Goal: Task Accomplishment & Management: Use online tool/utility

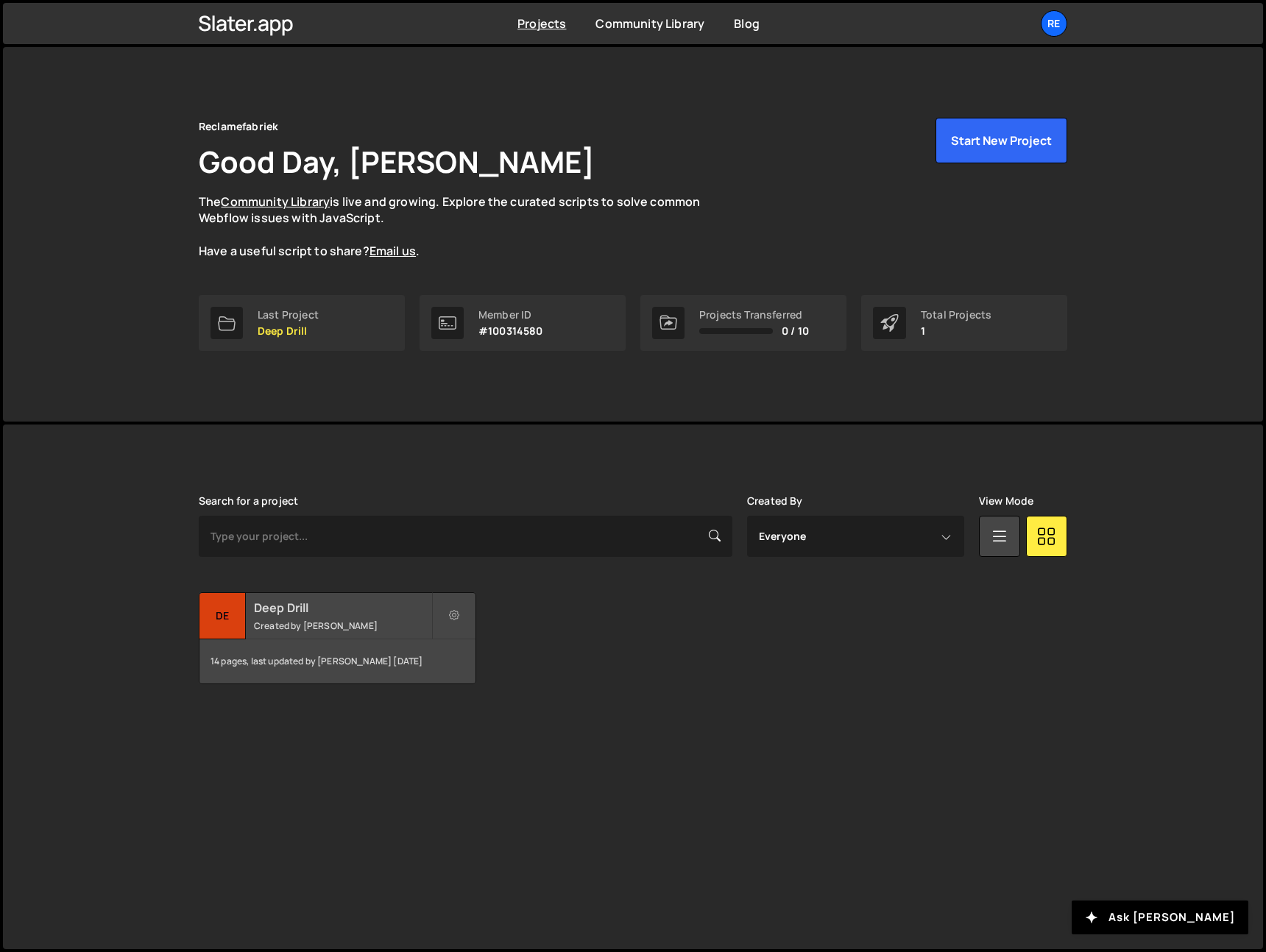
click at [315, 610] on h2 "Deep Drill" at bounding box center [343, 608] width 177 height 16
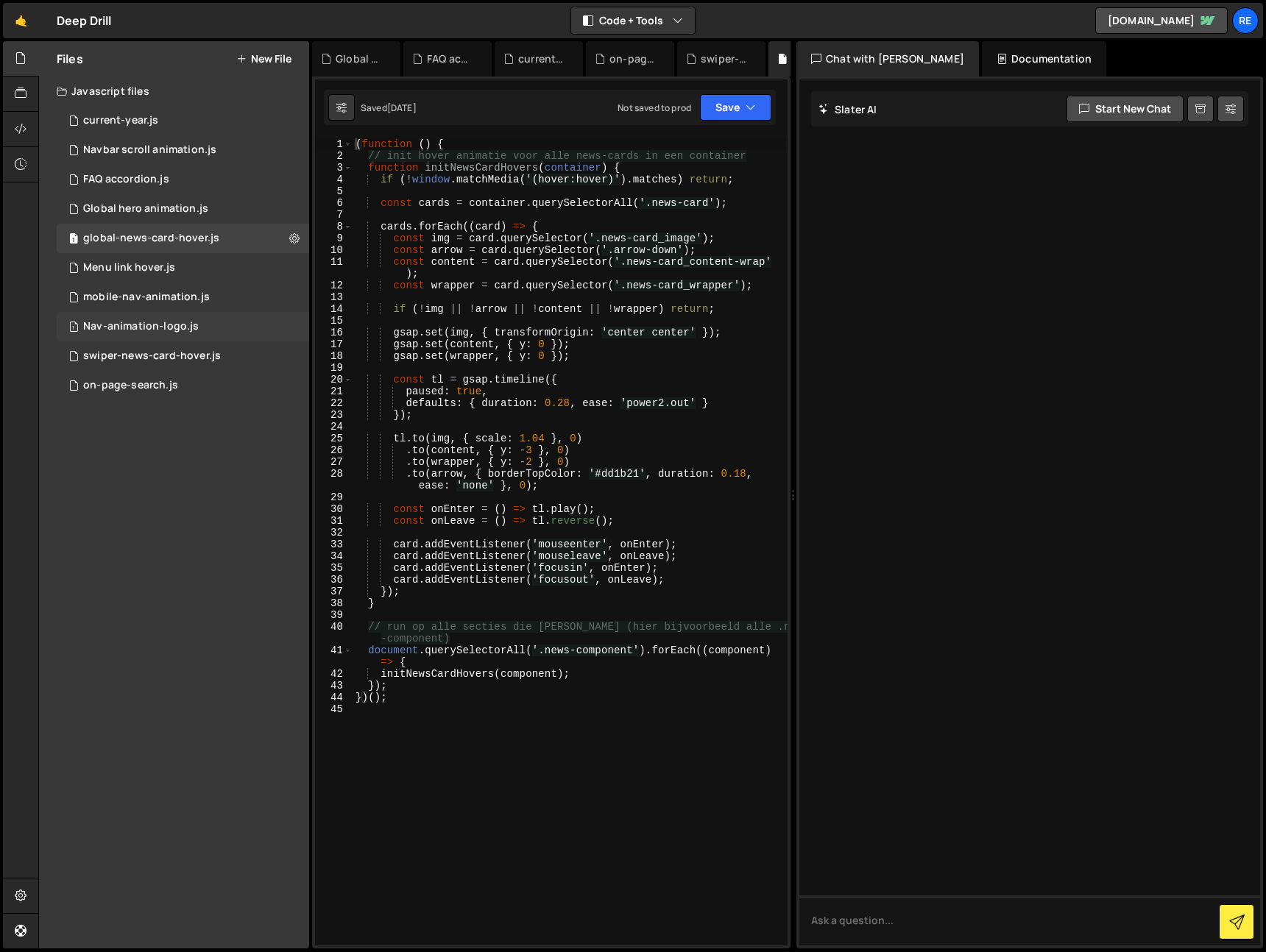
click at [141, 323] on div "Nav-animation-logo.js" at bounding box center [141, 327] width 115 height 13
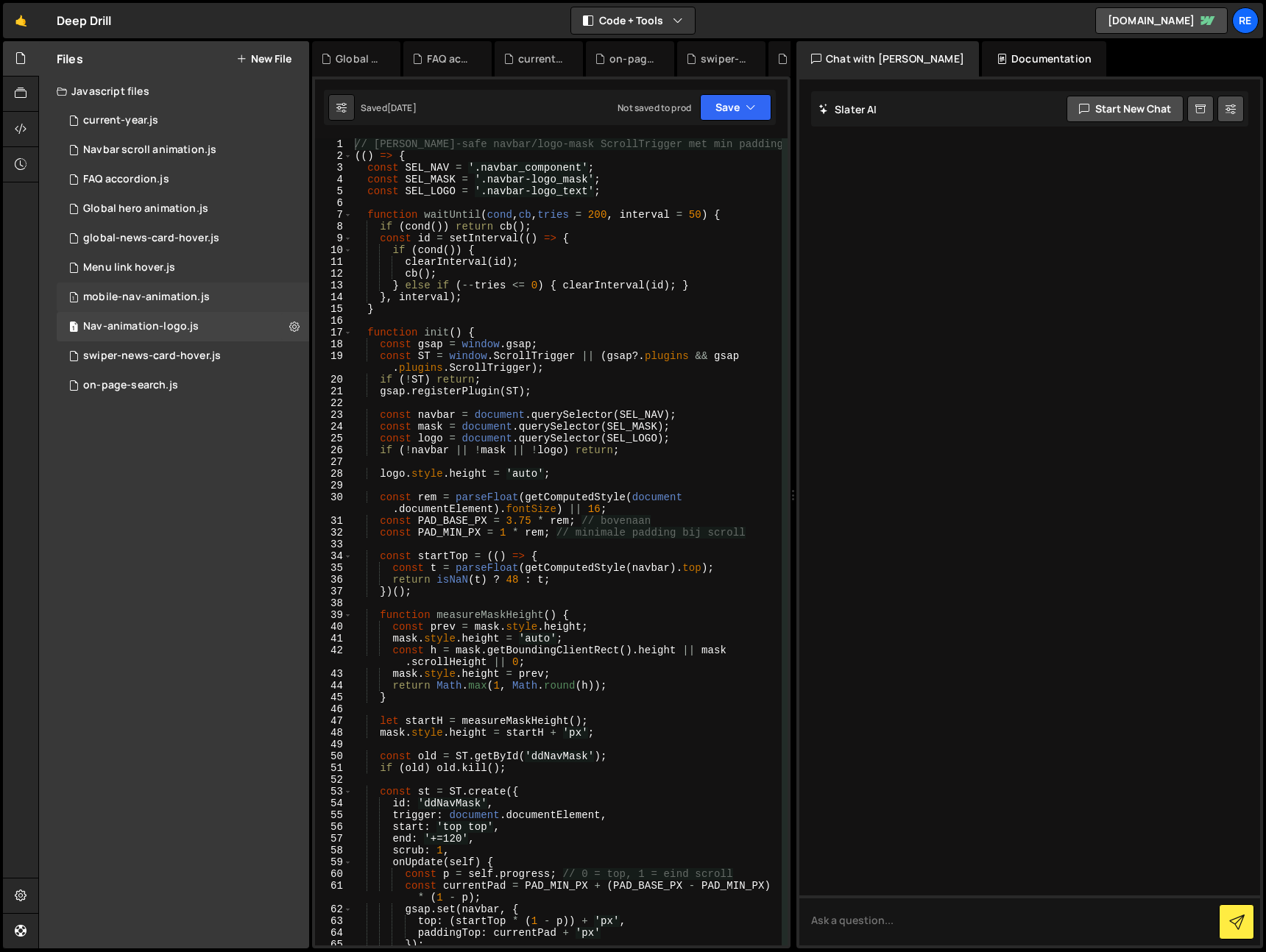
click at [179, 301] on div "mobile-nav-animation.js" at bounding box center [147, 297] width 127 height 13
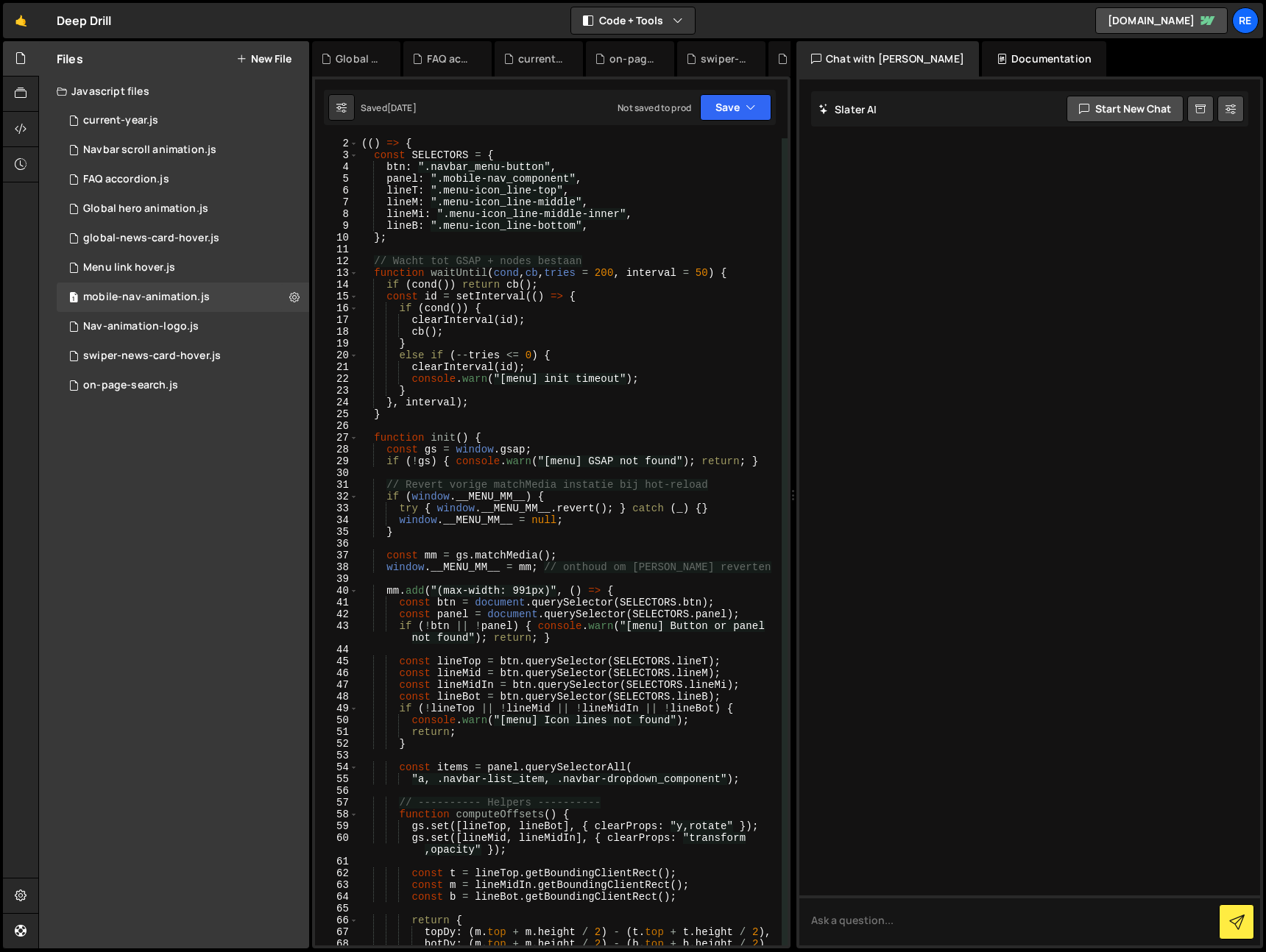
scroll to position [25, 0]
click at [180, 302] on div "mobile-nav-animation.js" at bounding box center [147, 297] width 127 height 13
click at [191, 153] on div "Navbar scroll animation.js" at bounding box center [150, 150] width 133 height 13
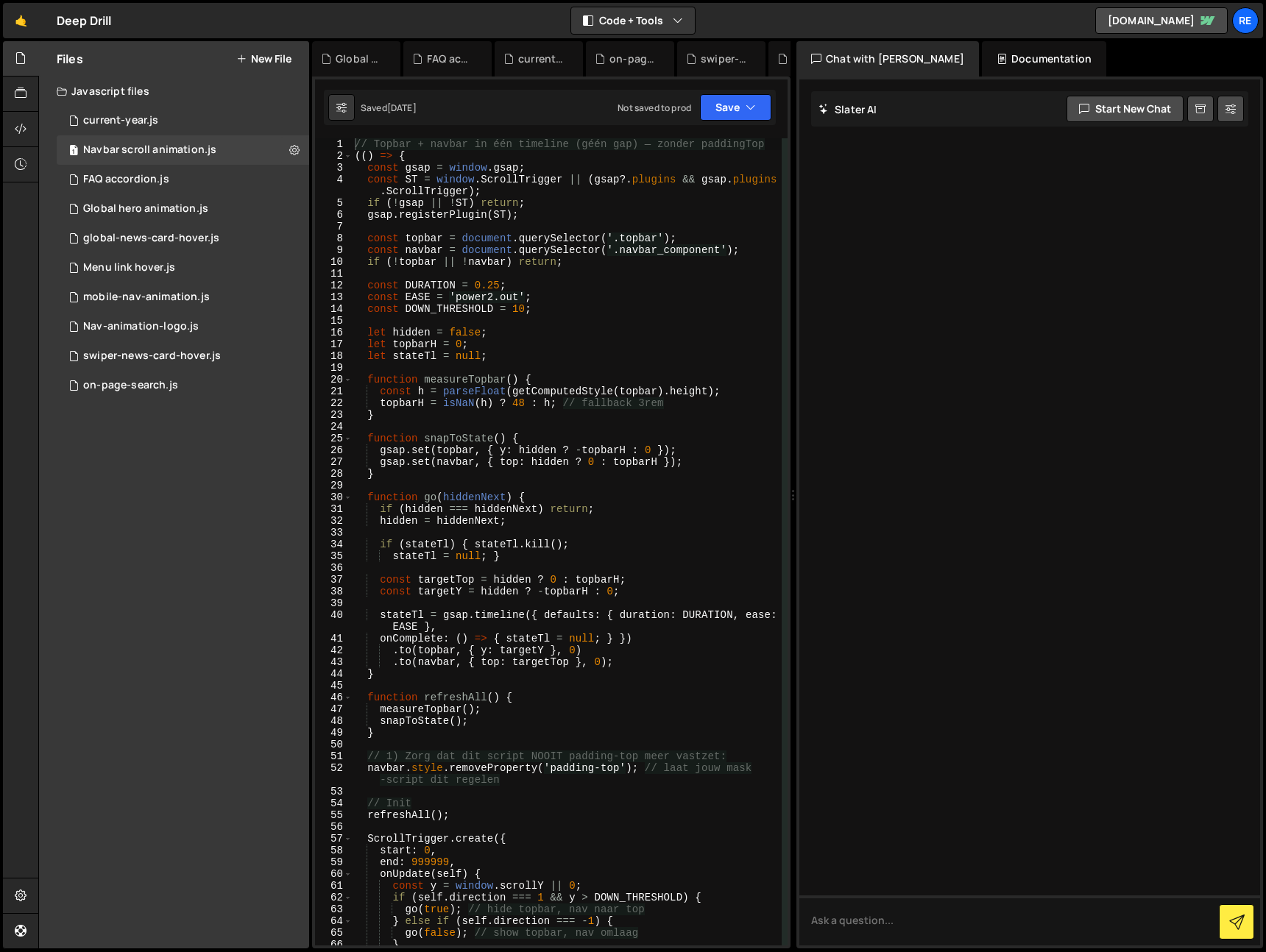
click at [518, 215] on div "// Topbar + navbar in één timeline (géén gap) — zonder paddingTop (( ) => { con…" at bounding box center [566, 554] width 430 height 831
type textarea "})();"
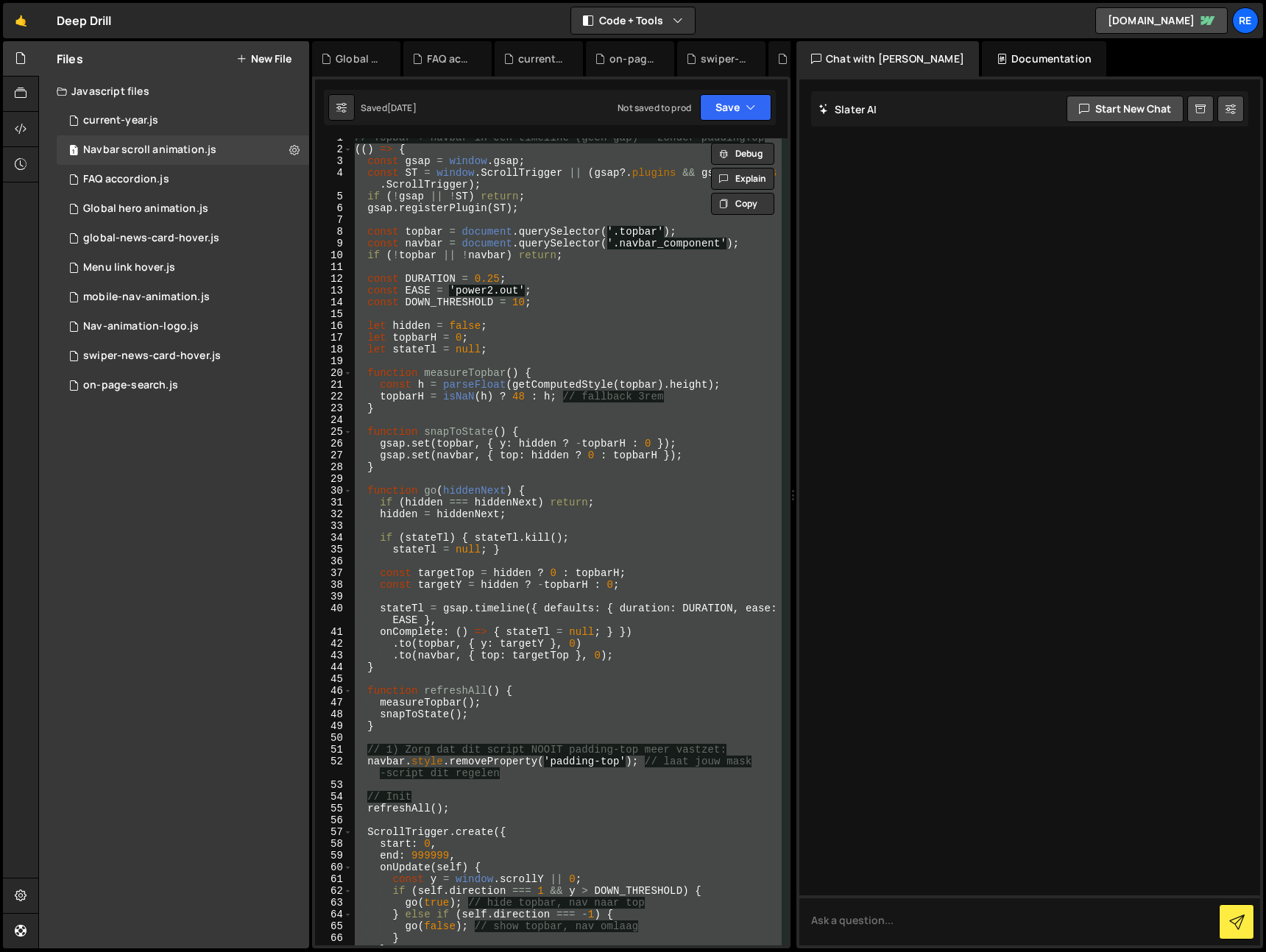
scroll to position [0, 0]
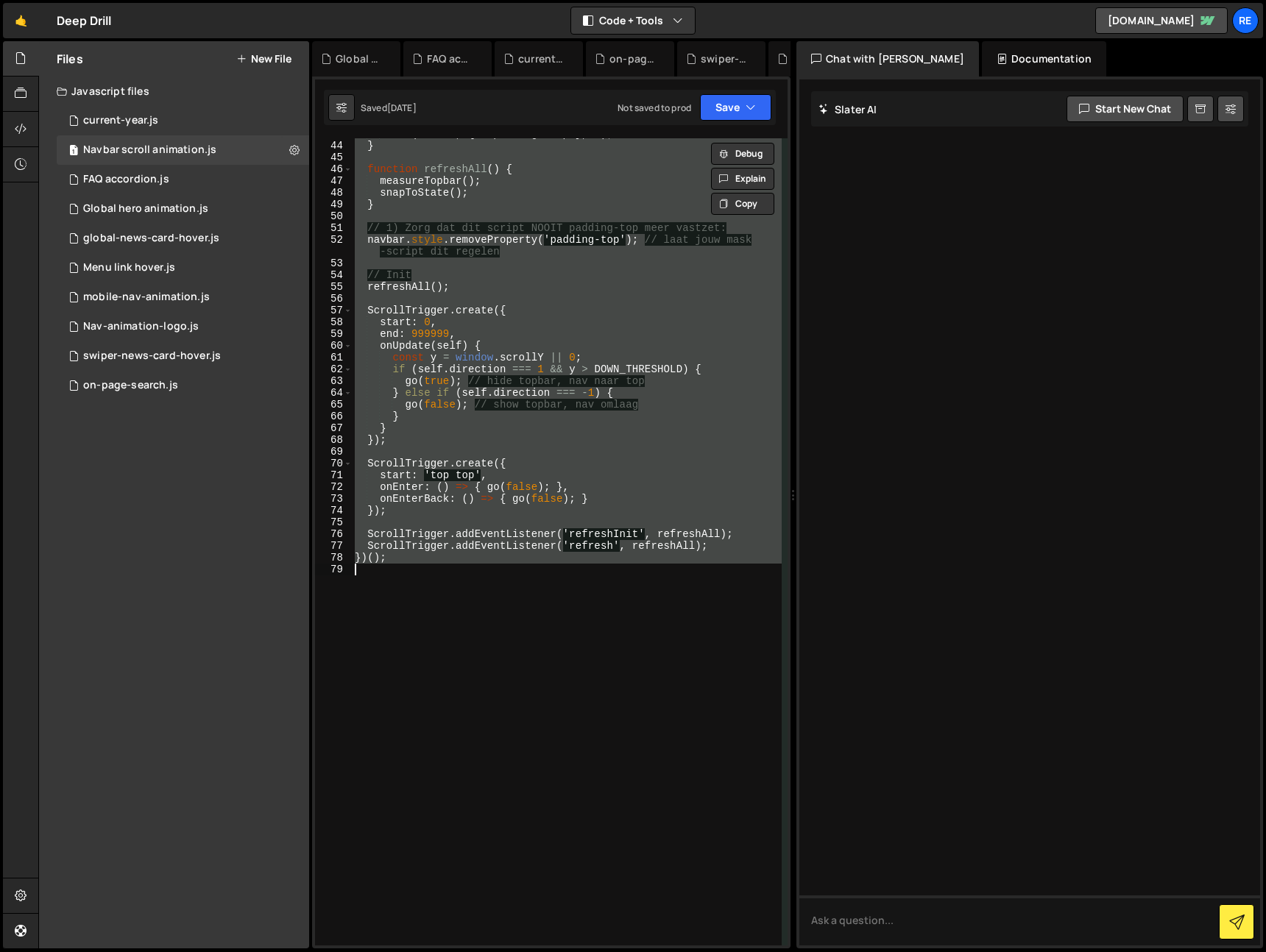
click at [570, 608] on div ". to ( navbar , { top : targetTop } , 0 ) ; } function refreshAll ( ) { measure…" at bounding box center [566, 542] width 430 height 807
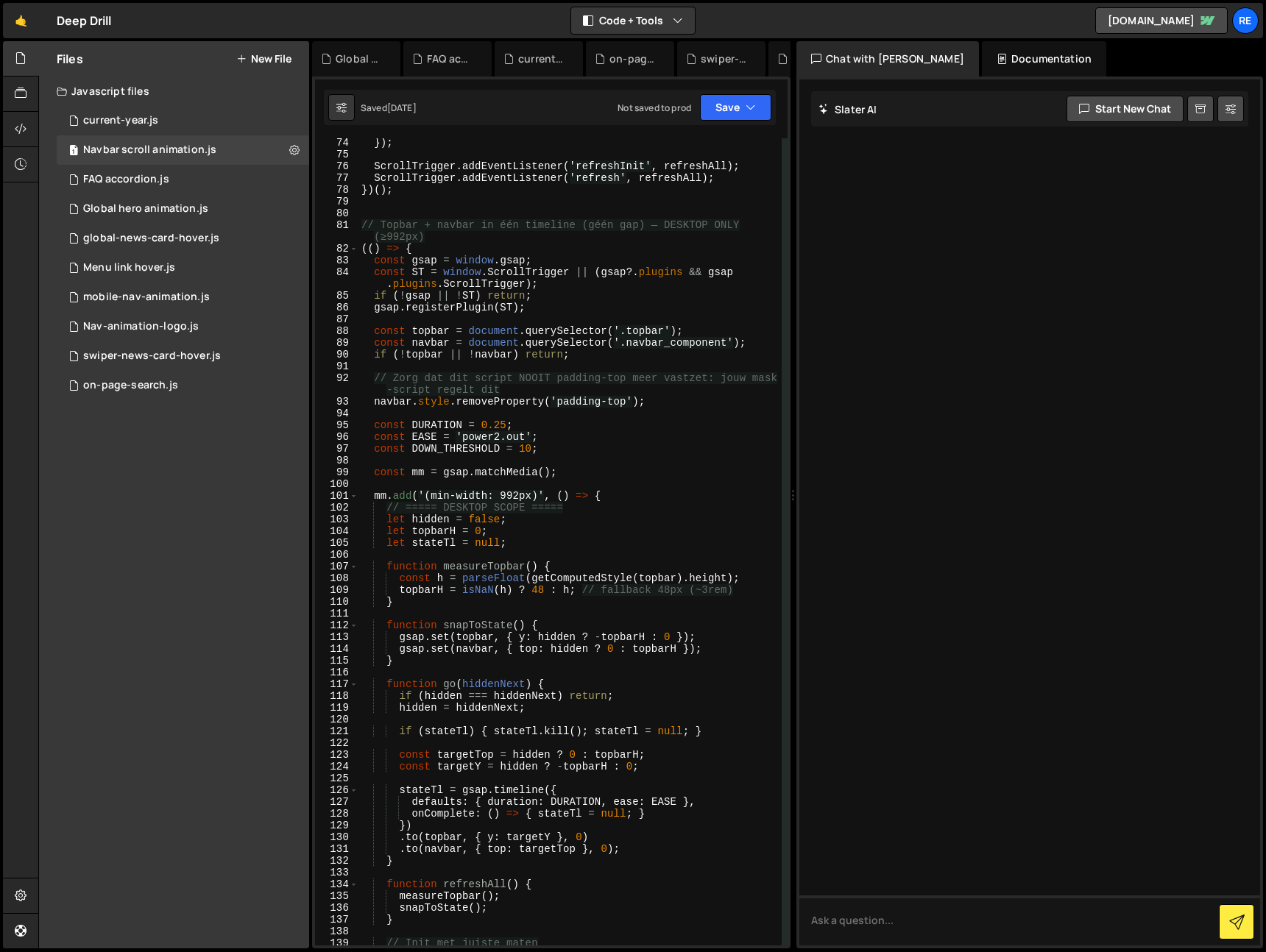
scroll to position [757, 0]
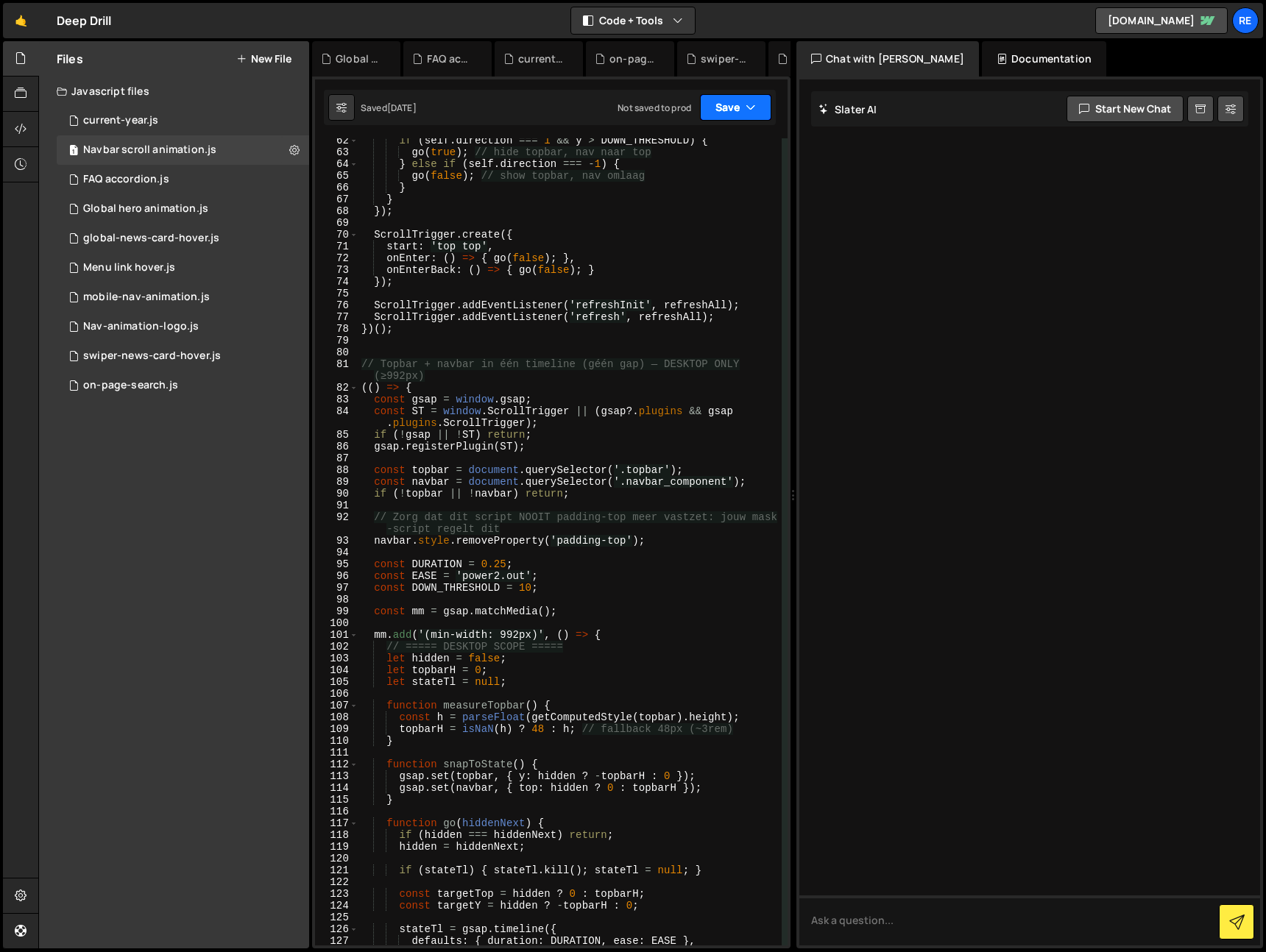
click at [747, 115] on button "Save" at bounding box center [736, 108] width 71 height 27
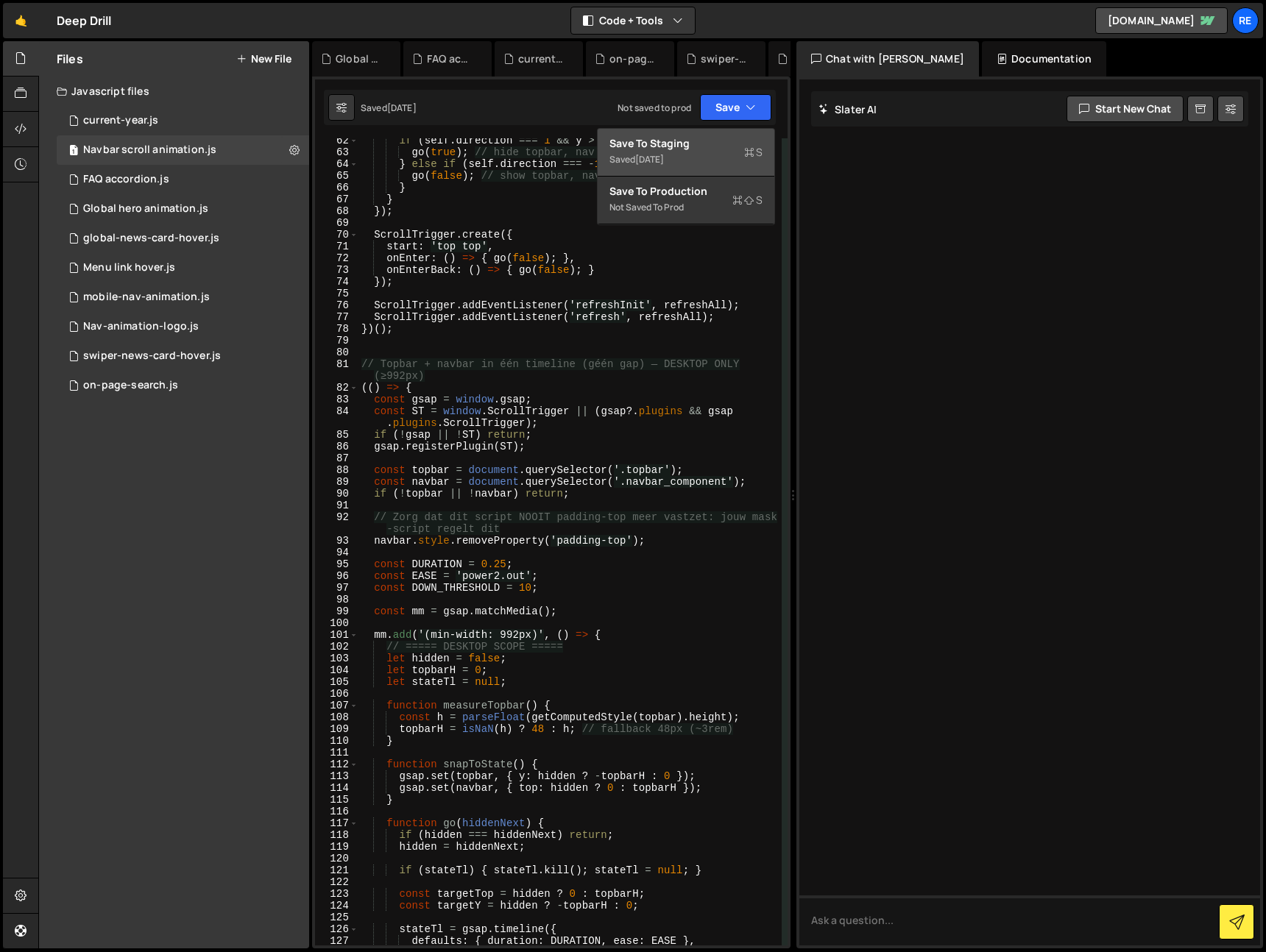
click at [740, 141] on div "Save to Staging S" at bounding box center [686, 144] width 153 height 15
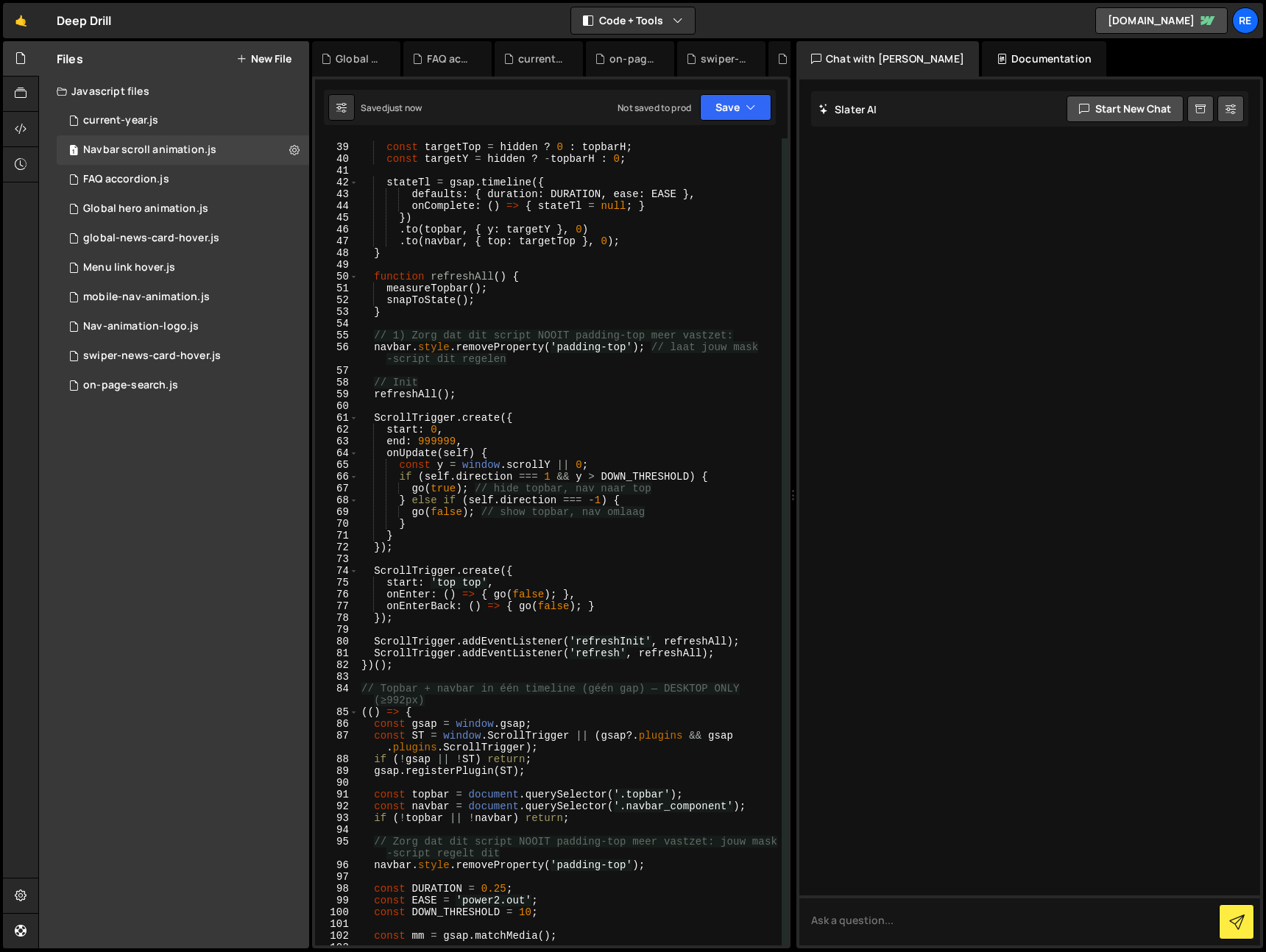
scroll to position [456, 0]
click at [723, 106] on button "Save" at bounding box center [736, 108] width 71 height 27
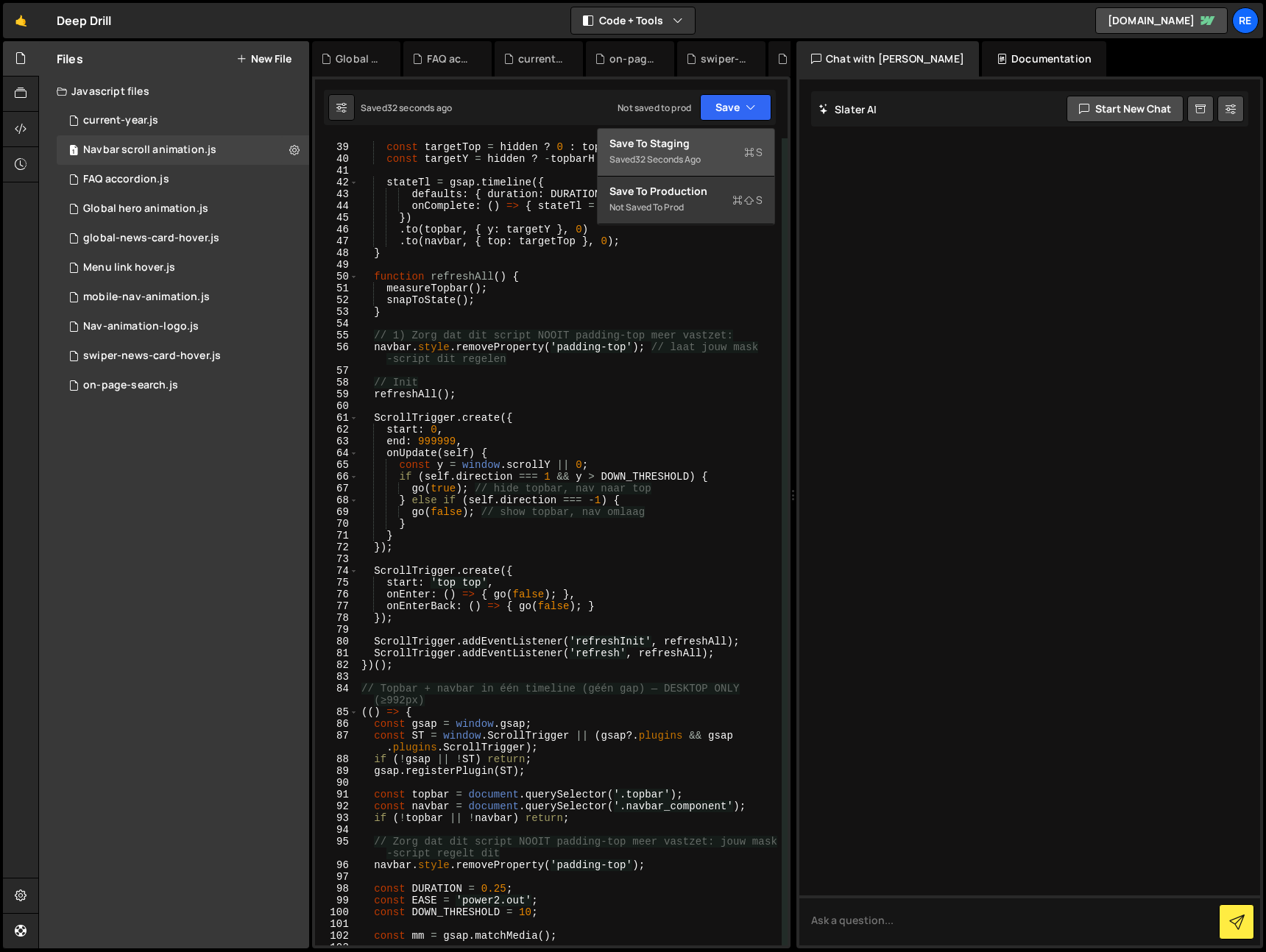
click at [719, 154] on div "Saved 32 seconds ago" at bounding box center [686, 160] width 153 height 18
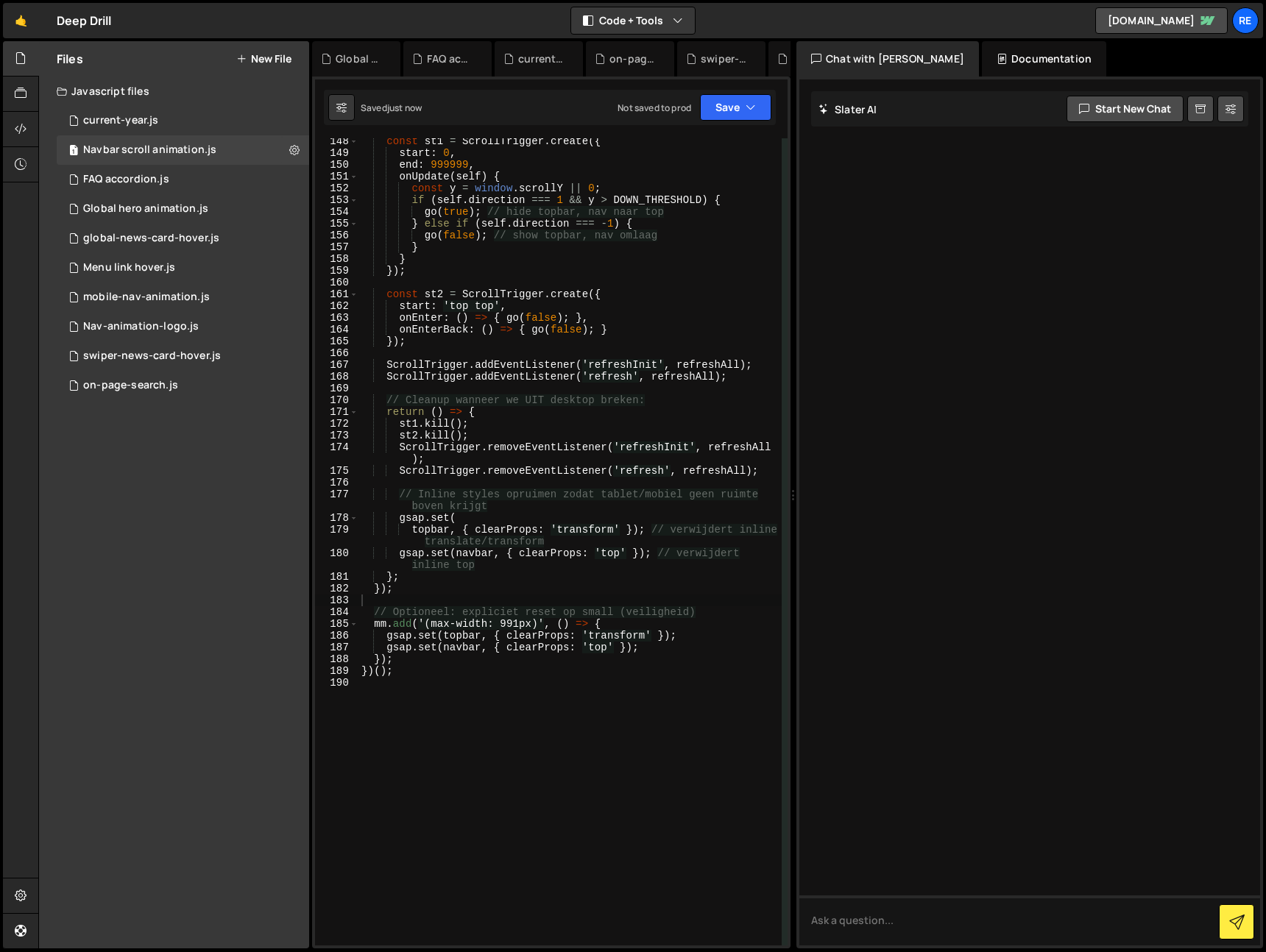
scroll to position [1792, 0]
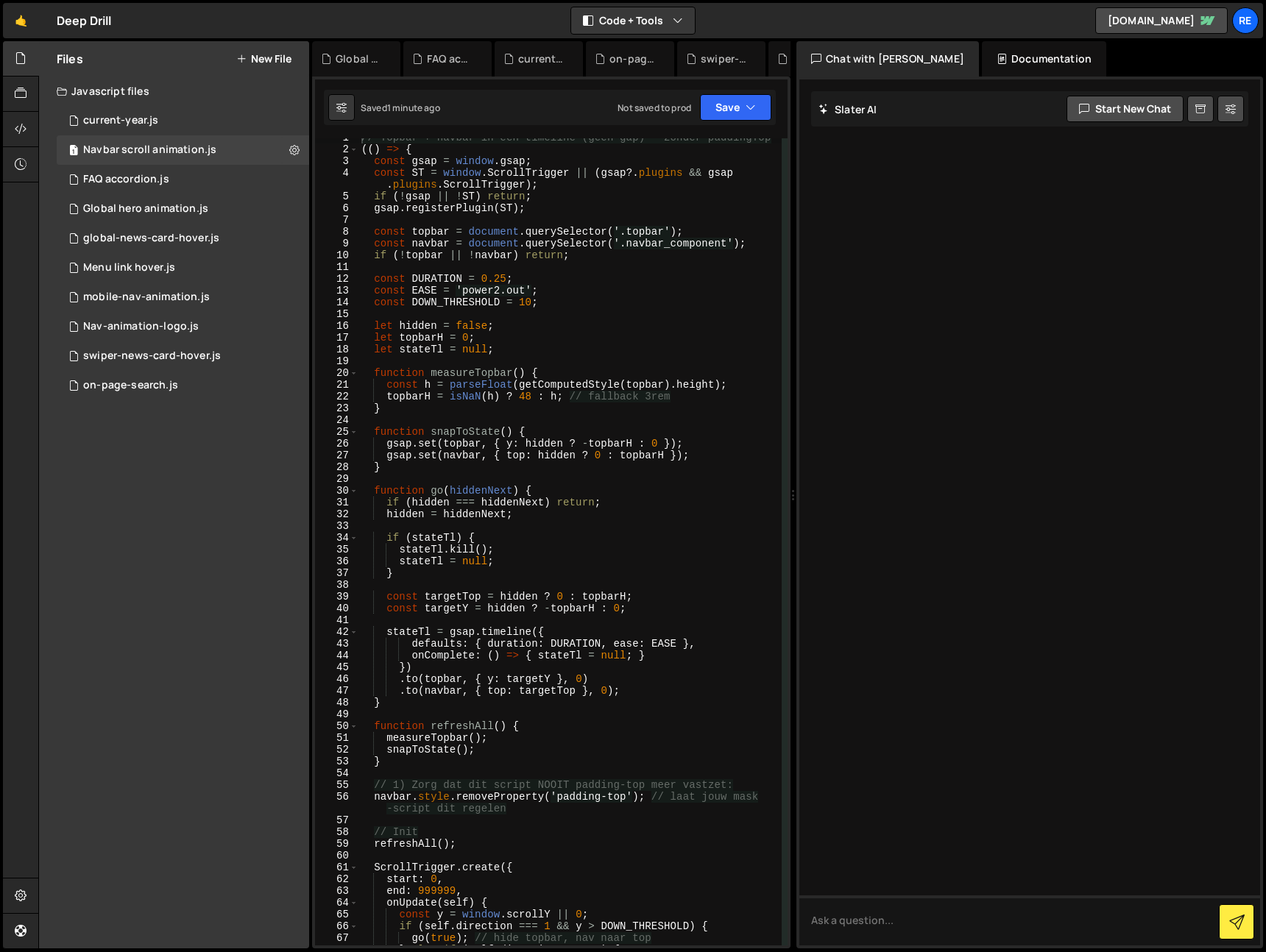
type textarea "const EASE = 'power2.out';"
click at [547, 287] on div "// Topbar + navbar in één timeline (géén gap) — zonder paddingTop (( ) => { con…" at bounding box center [570, 547] width 423 height 831
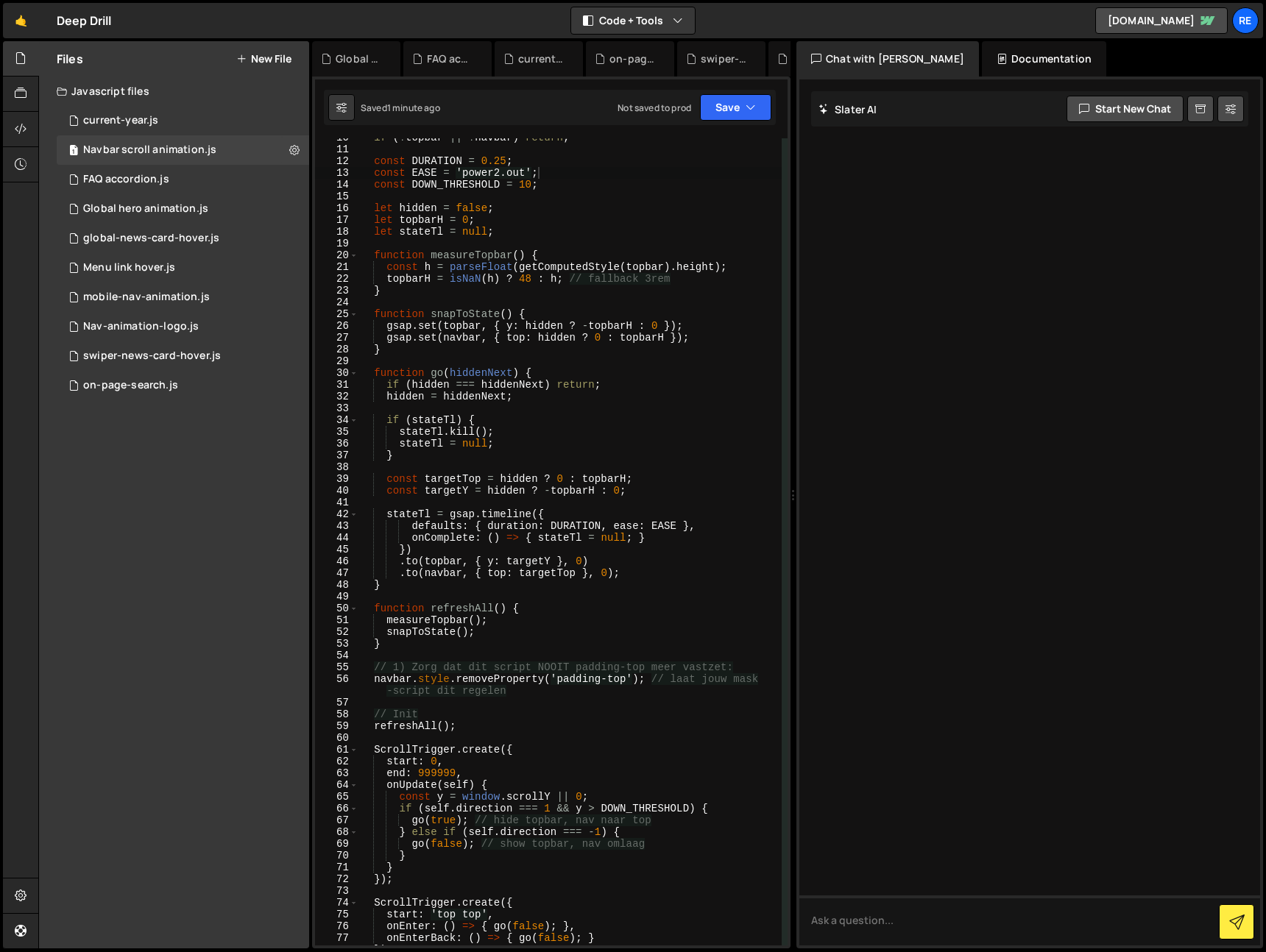
scroll to position [131, 0]
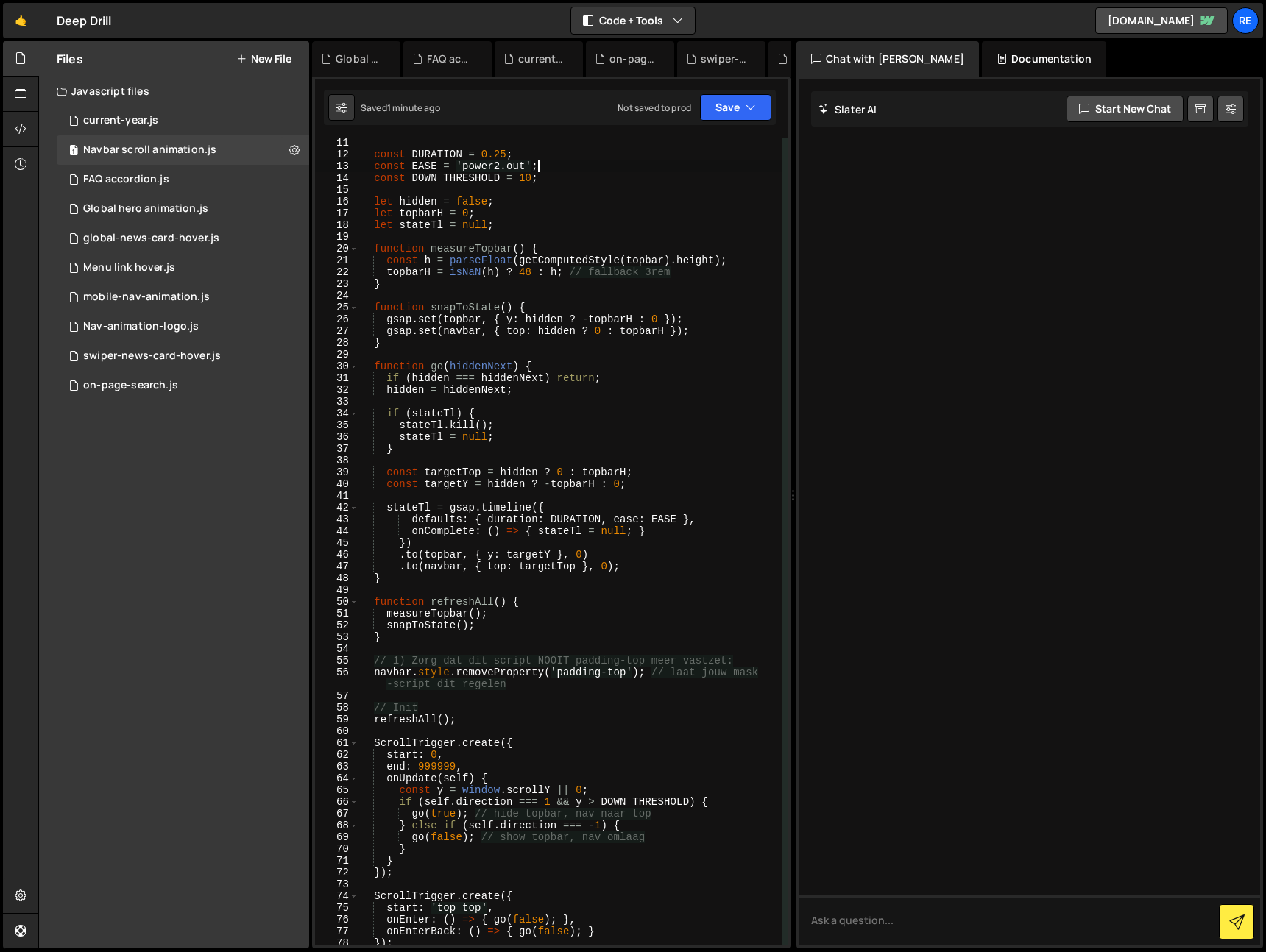
click at [512, 464] on div "const DURATION = 0.25 ; const EASE = 'power2.out' ; const DOWN_THRESHOLD = 10 ;…" at bounding box center [570, 552] width 423 height 831
type textarea "})();"
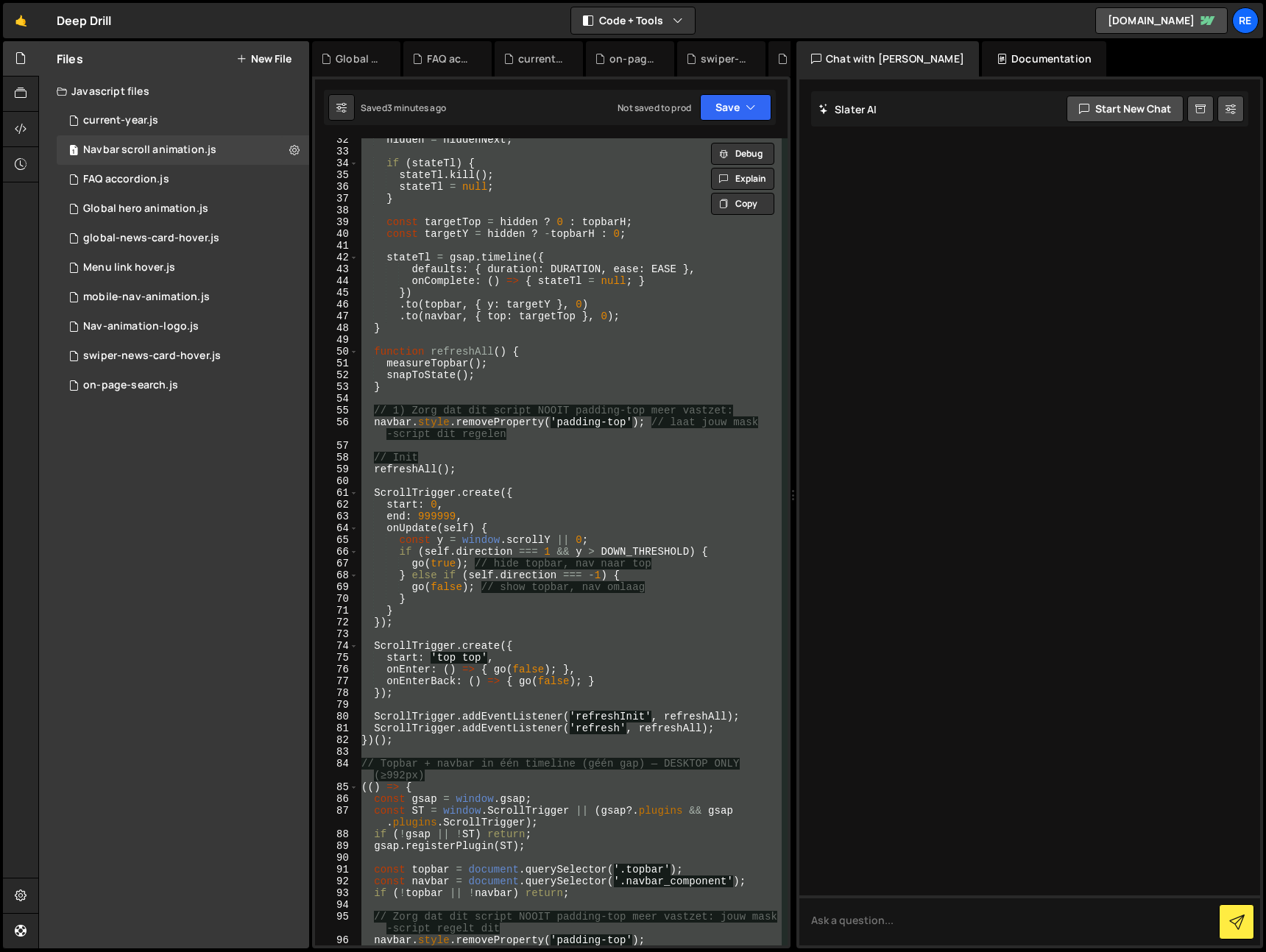
scroll to position [400, 0]
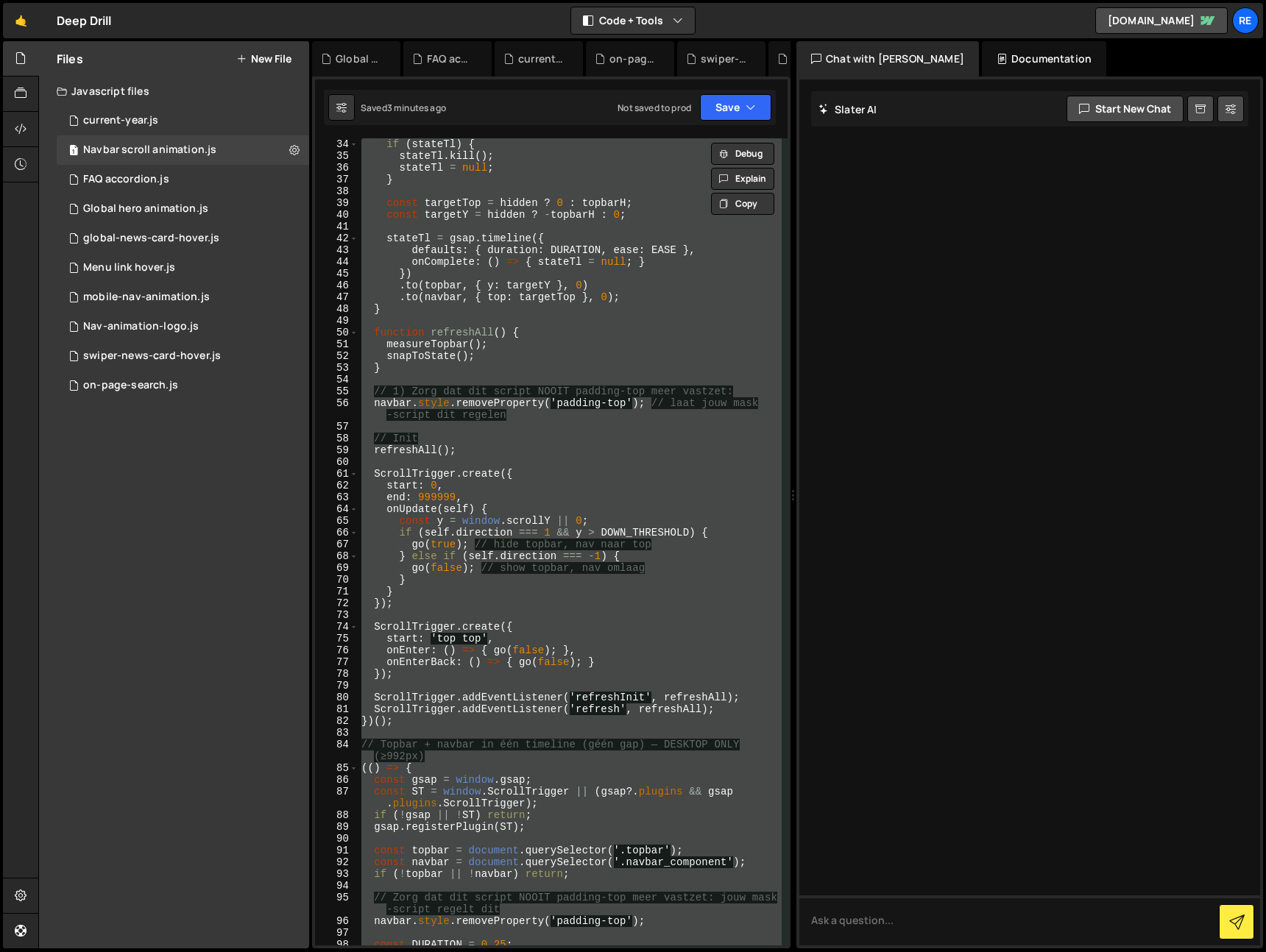
paste textarea
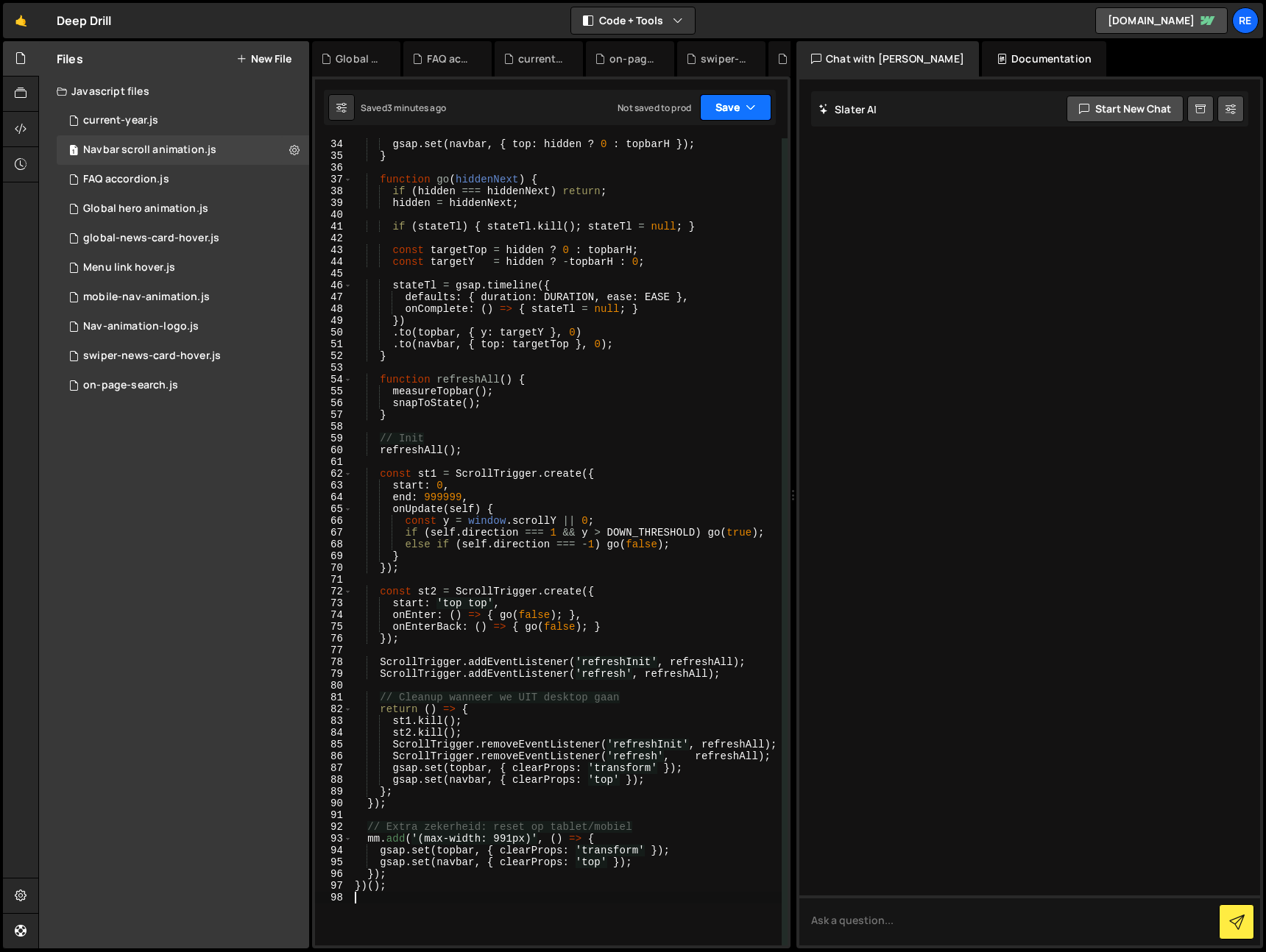
click at [751, 102] on icon "button" at bounding box center [751, 107] width 10 height 15
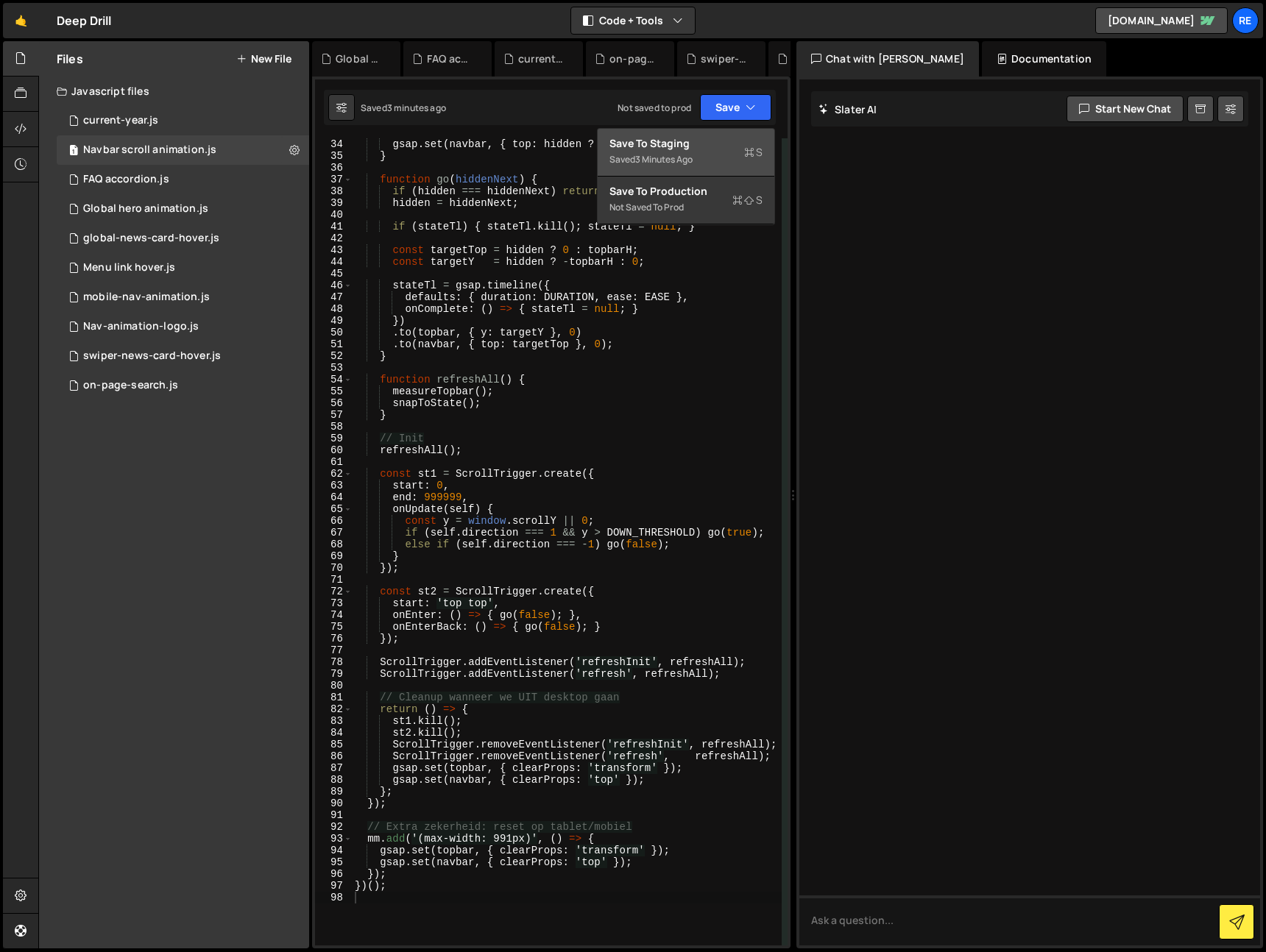
click at [736, 149] on div "Save to Staging S" at bounding box center [686, 144] width 153 height 15
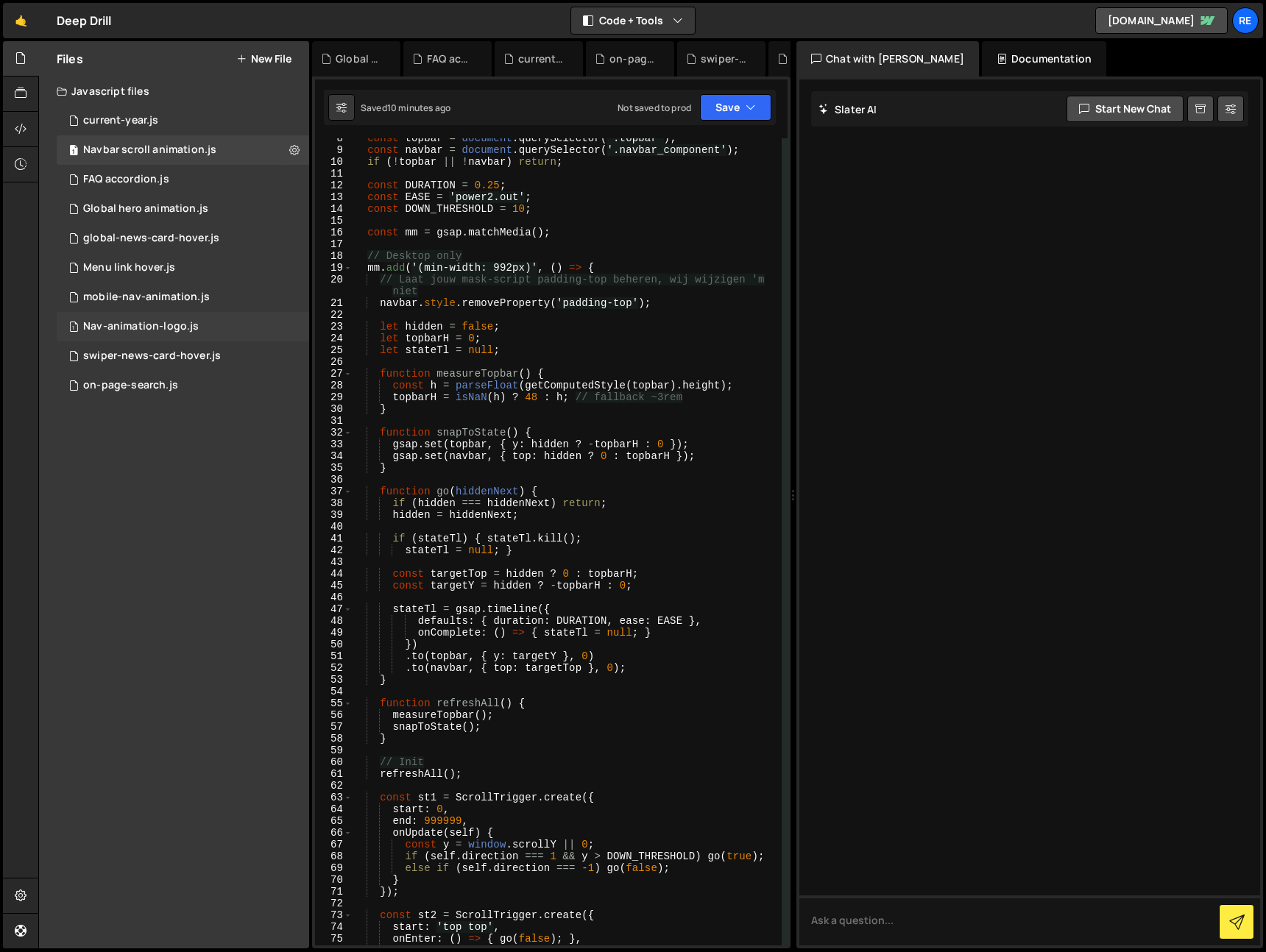
scroll to position [0, 0]
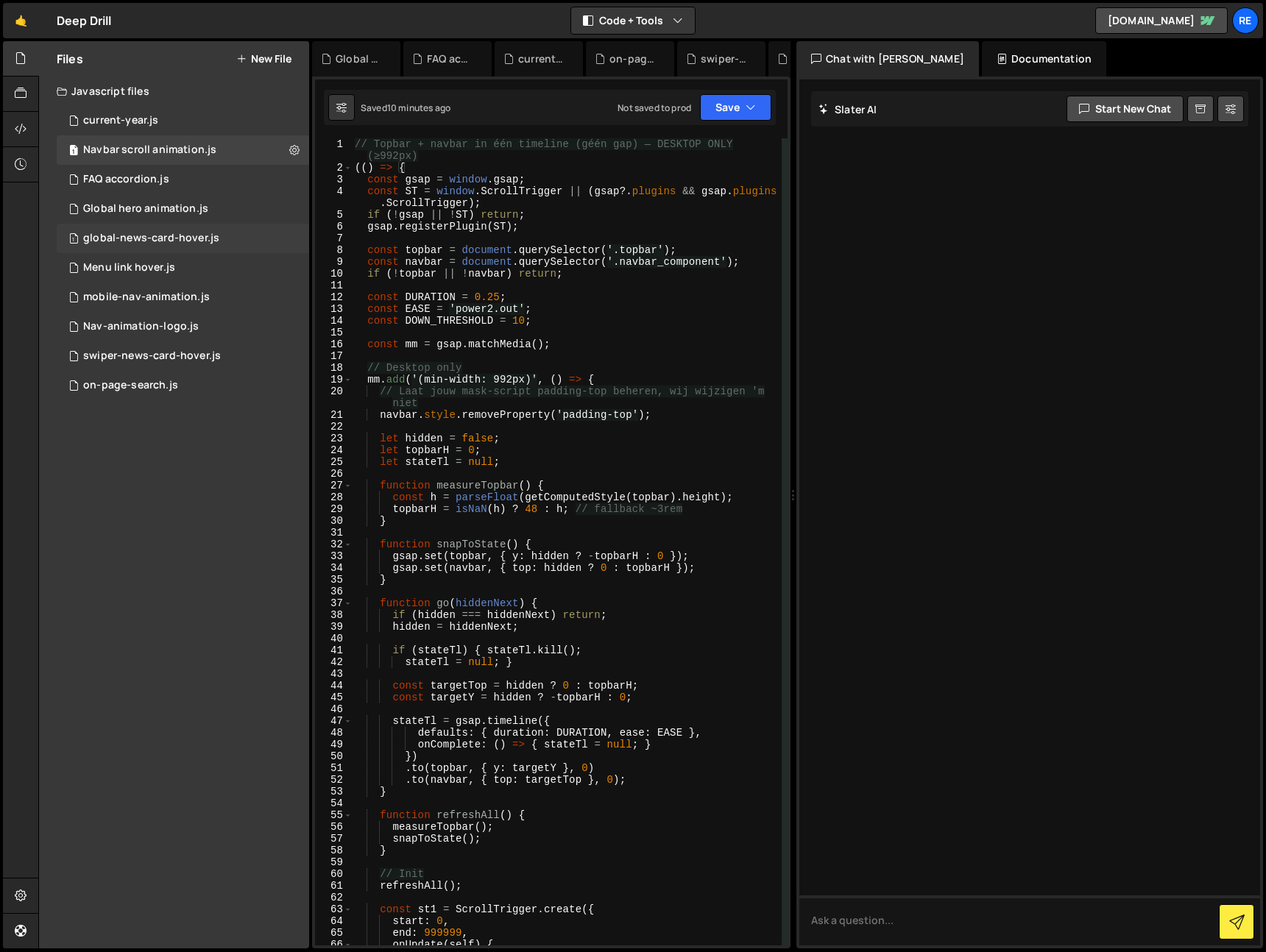
click at [194, 229] on div "1 global-news-card-hover.js 0" at bounding box center [182, 238] width 252 height 30
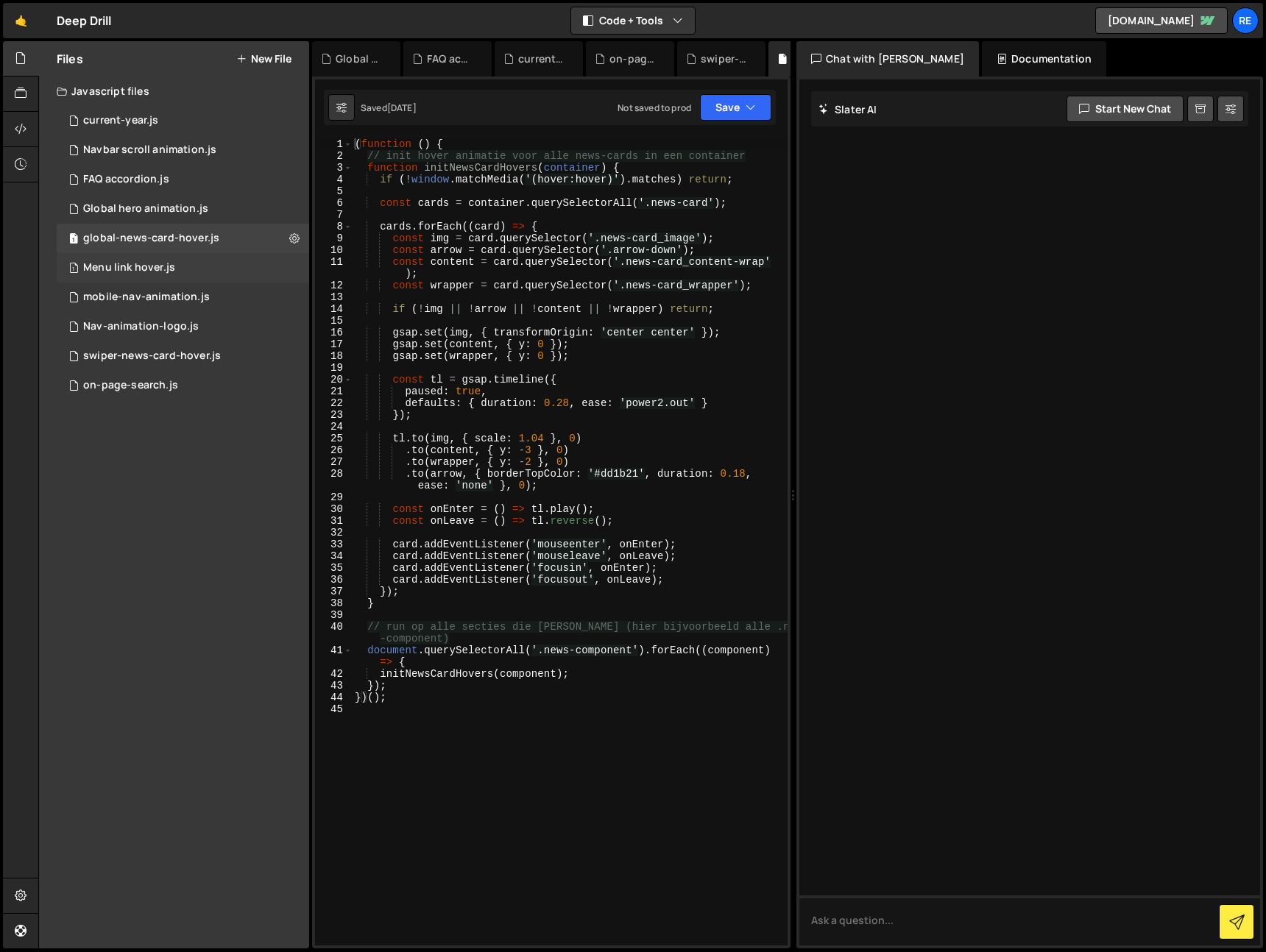
click at [192, 258] on div "1 Menu link hover.js 0" at bounding box center [182, 268] width 252 height 30
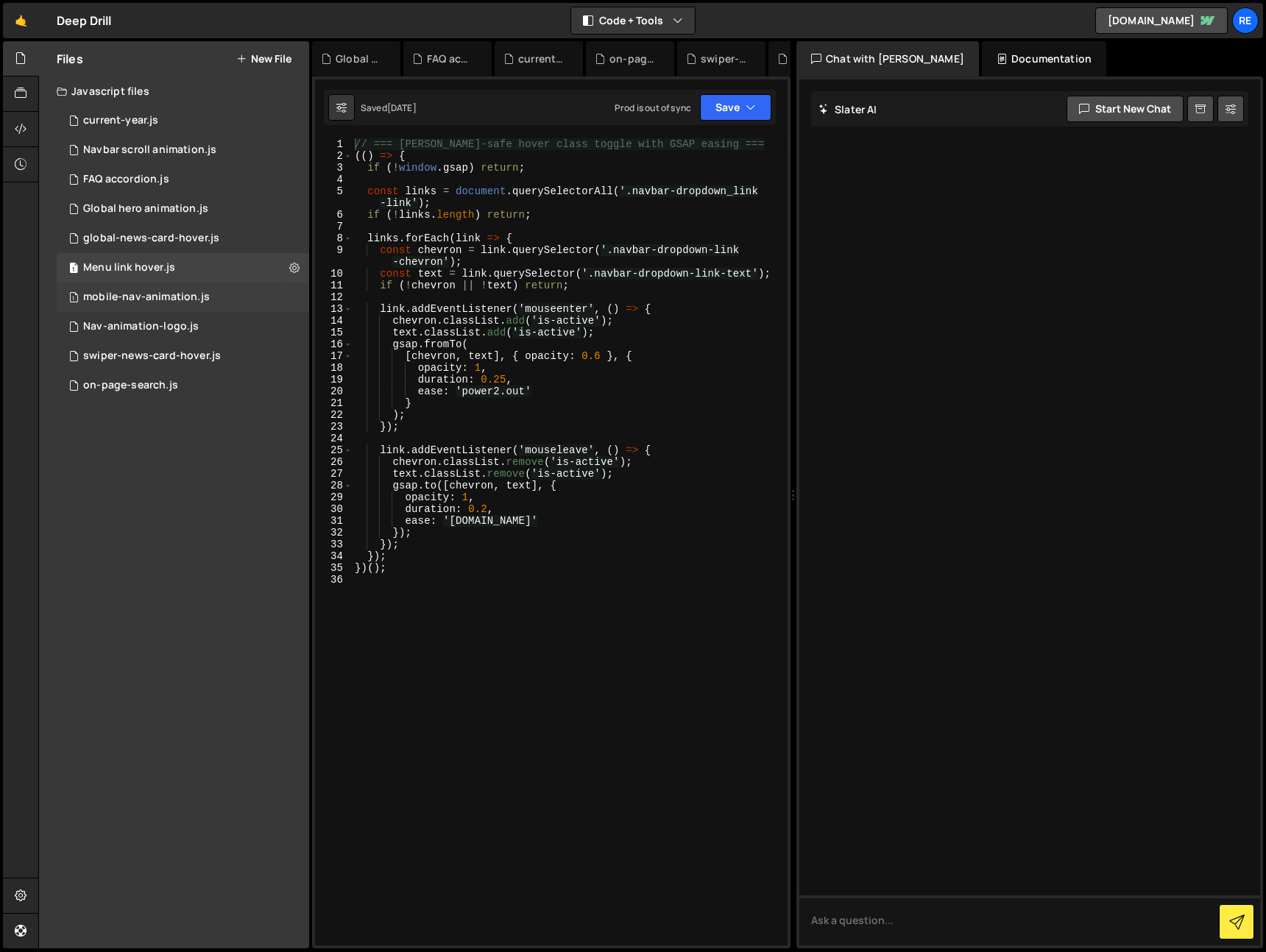
click at [187, 295] on div "mobile-nav-animation.js" at bounding box center [147, 297] width 127 height 13
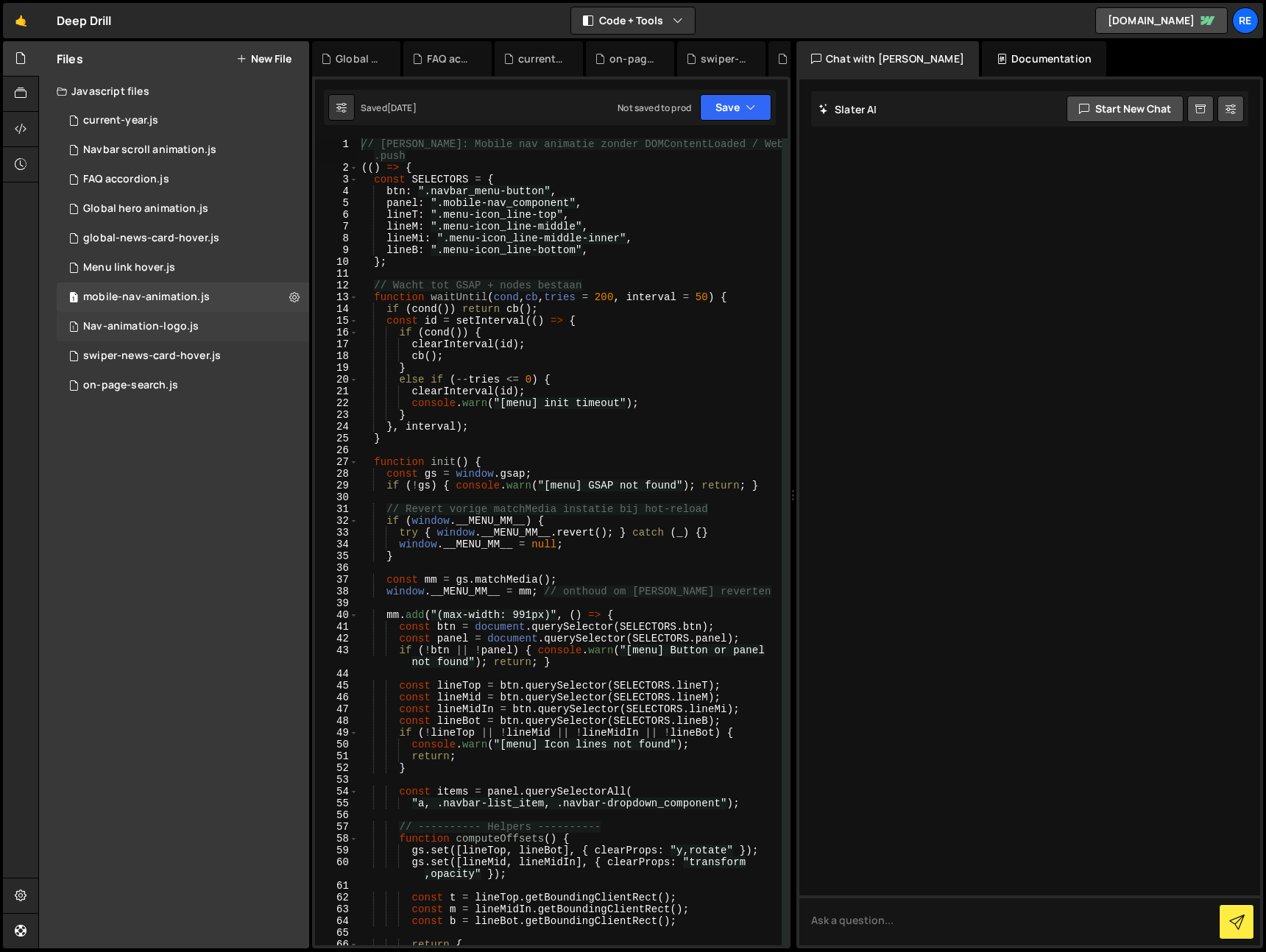
click at [198, 339] on div "1 Nav-animation-logo.js 0" at bounding box center [182, 327] width 252 height 30
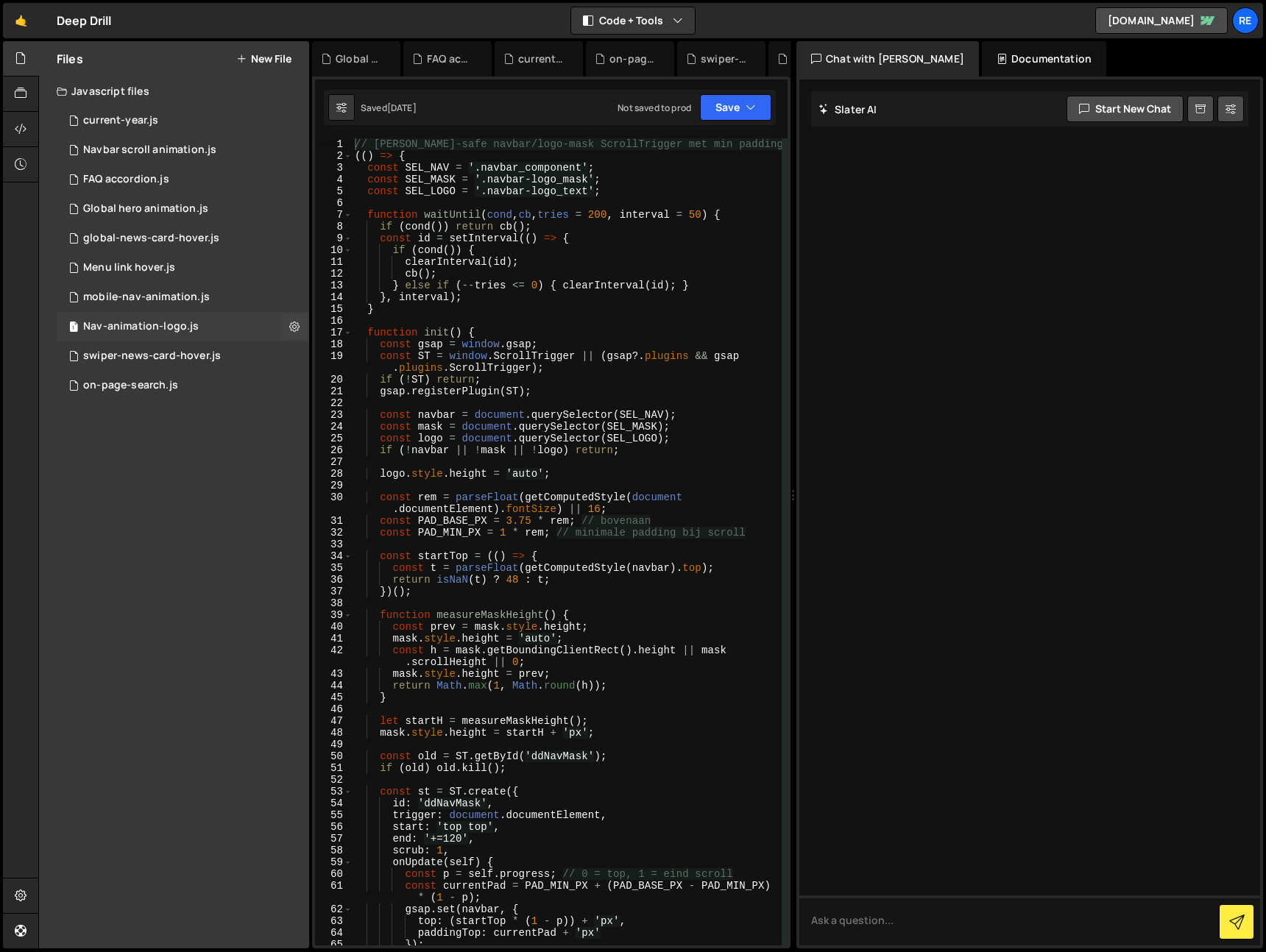
drag, startPoint x: 118, startPoint y: 302, endPoint x: 160, endPoint y: 311, distance: 43.0
click at [120, 303] on div "mobile-nav-animation.js" at bounding box center [147, 297] width 127 height 13
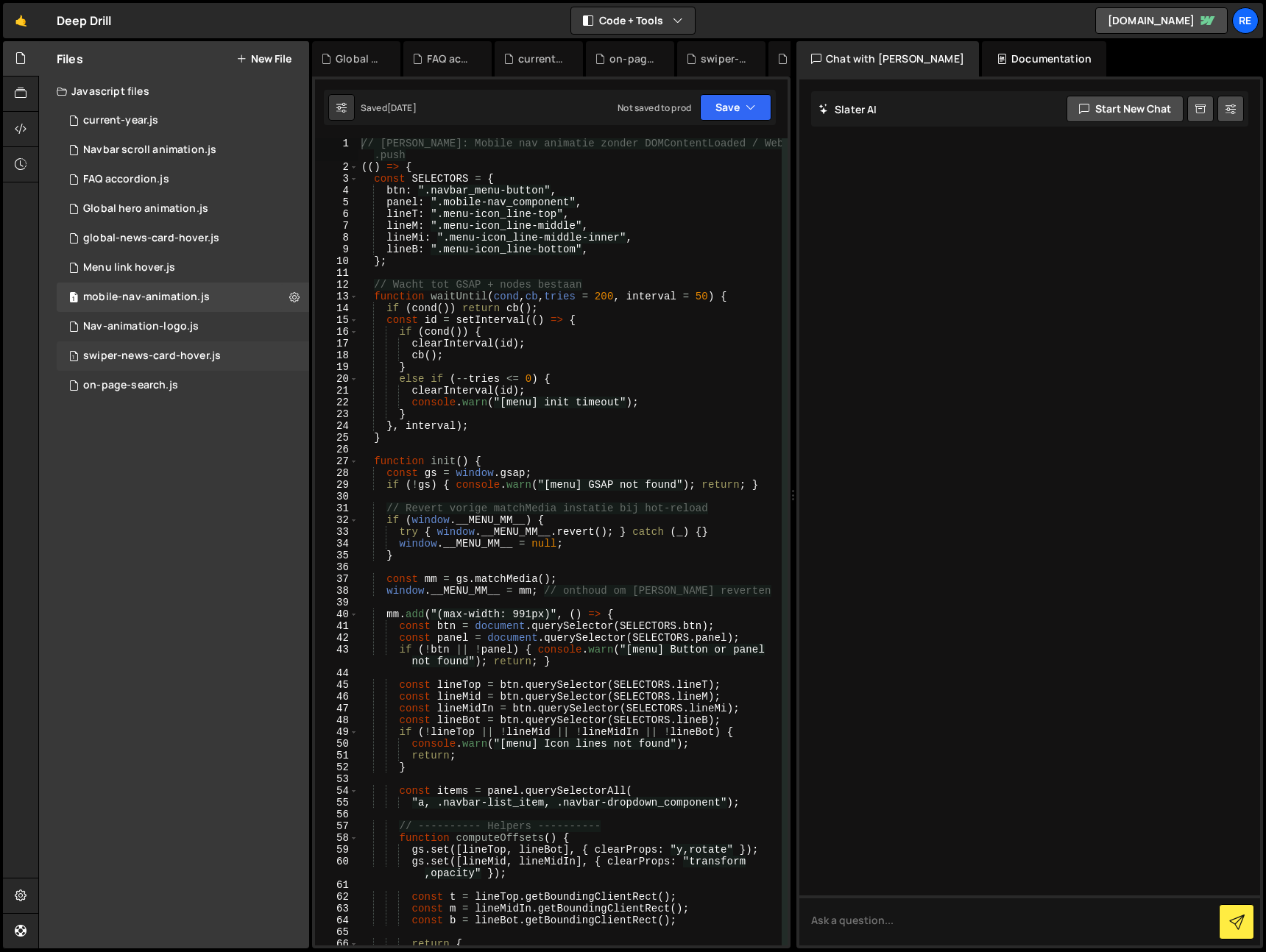
scroll to position [10, 0]
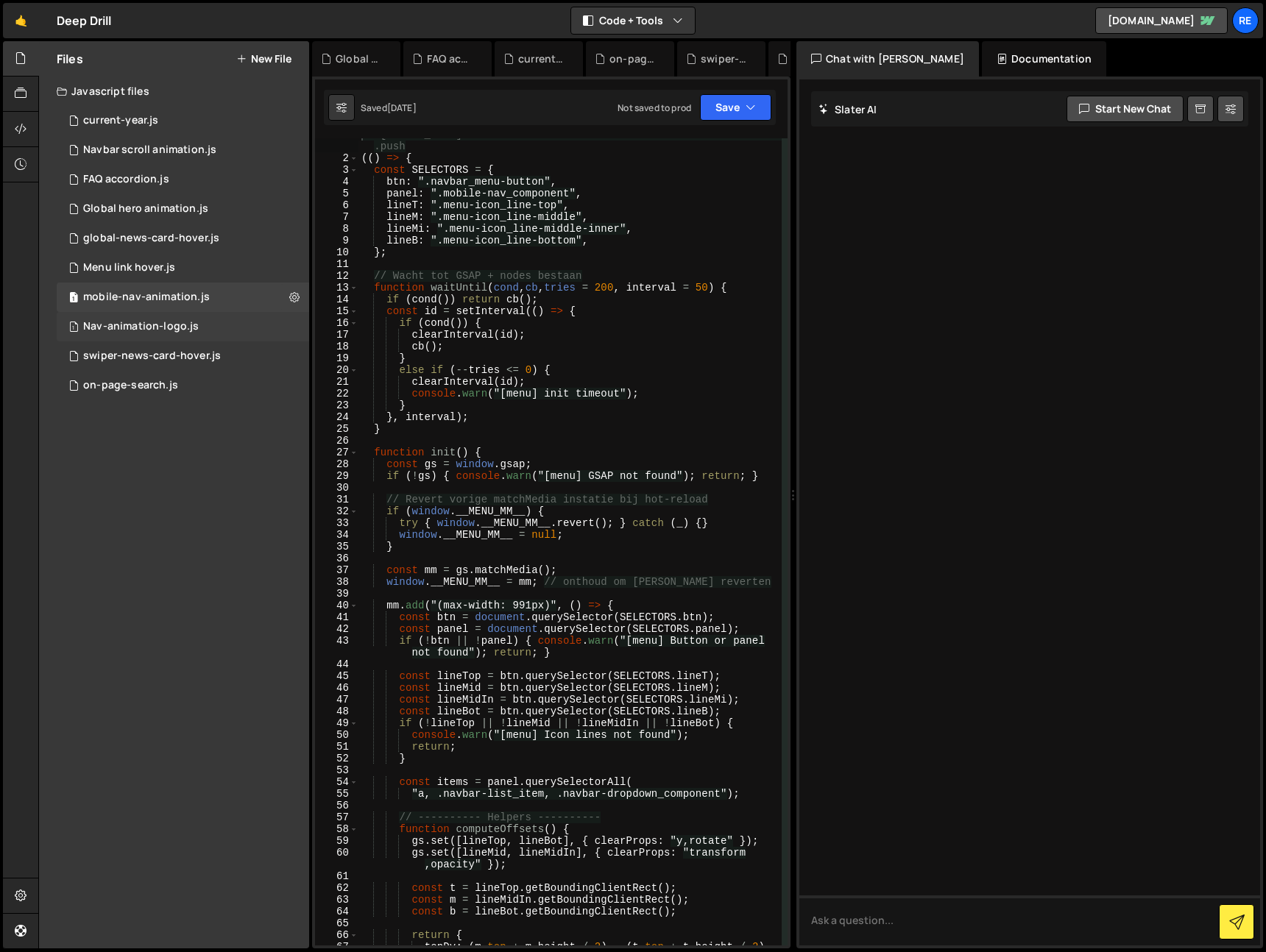
click at [156, 333] on div "Nav-animation-logo.js" at bounding box center [141, 327] width 115 height 13
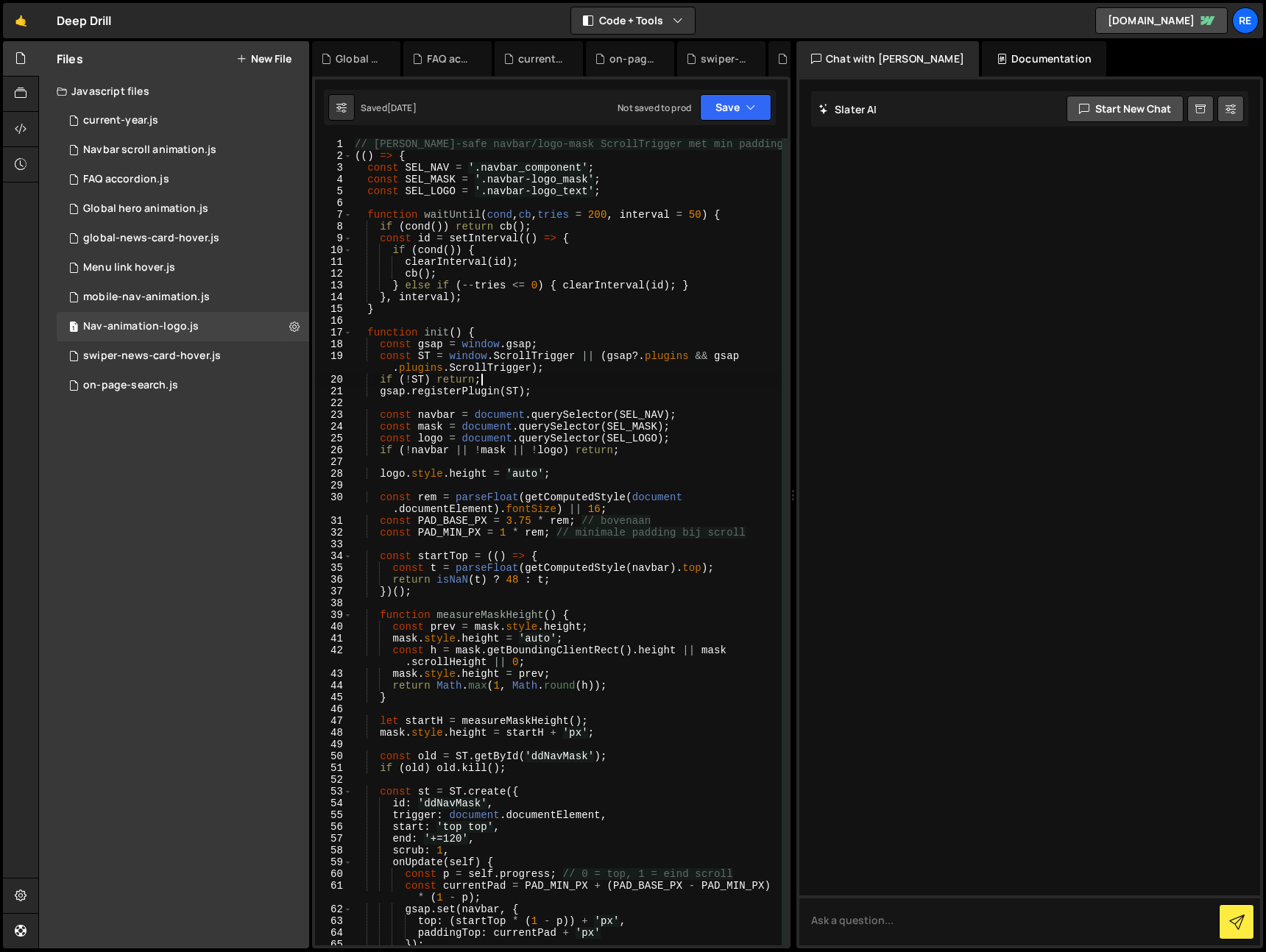
click at [491, 377] on div "// [PERSON_NAME]-safe navbar/logo-mask ScrollTrigger met min padding 1rem (( ) …" at bounding box center [566, 554] width 430 height 831
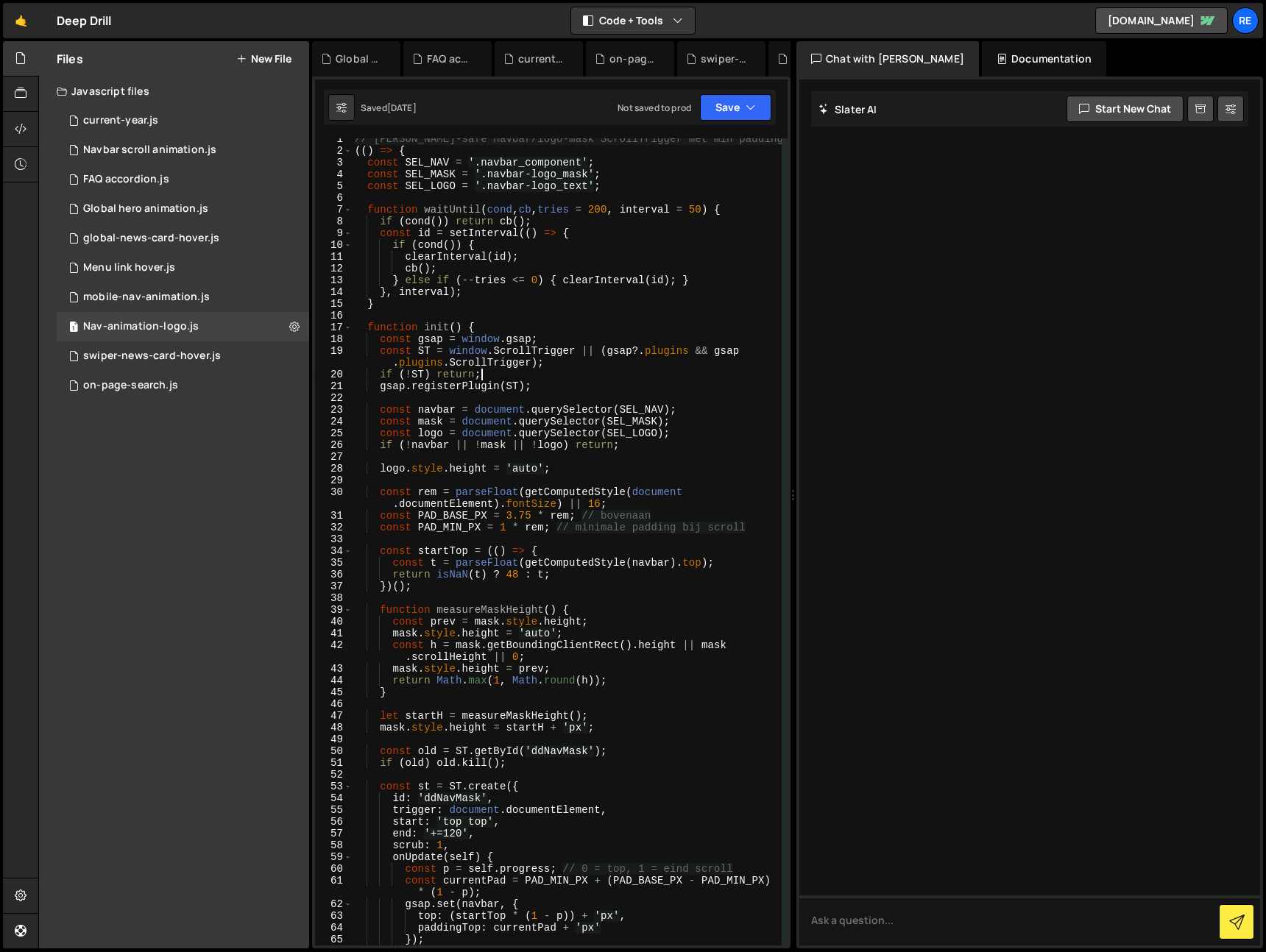
type textarea "})();"
